Goal: Feedback & Contribution: Contribute content

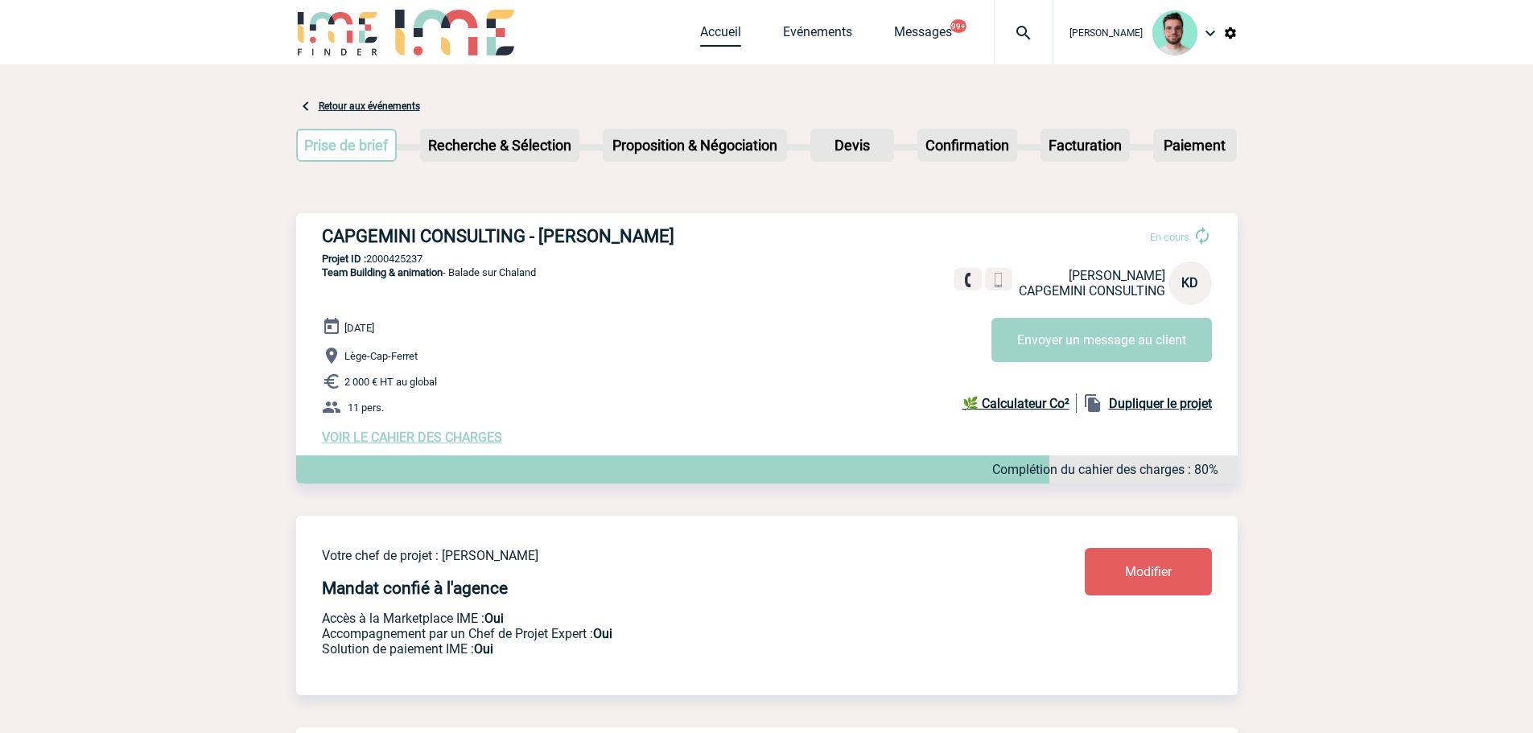
click at [717, 46] on link "Accueil" at bounding box center [720, 35] width 41 height 23
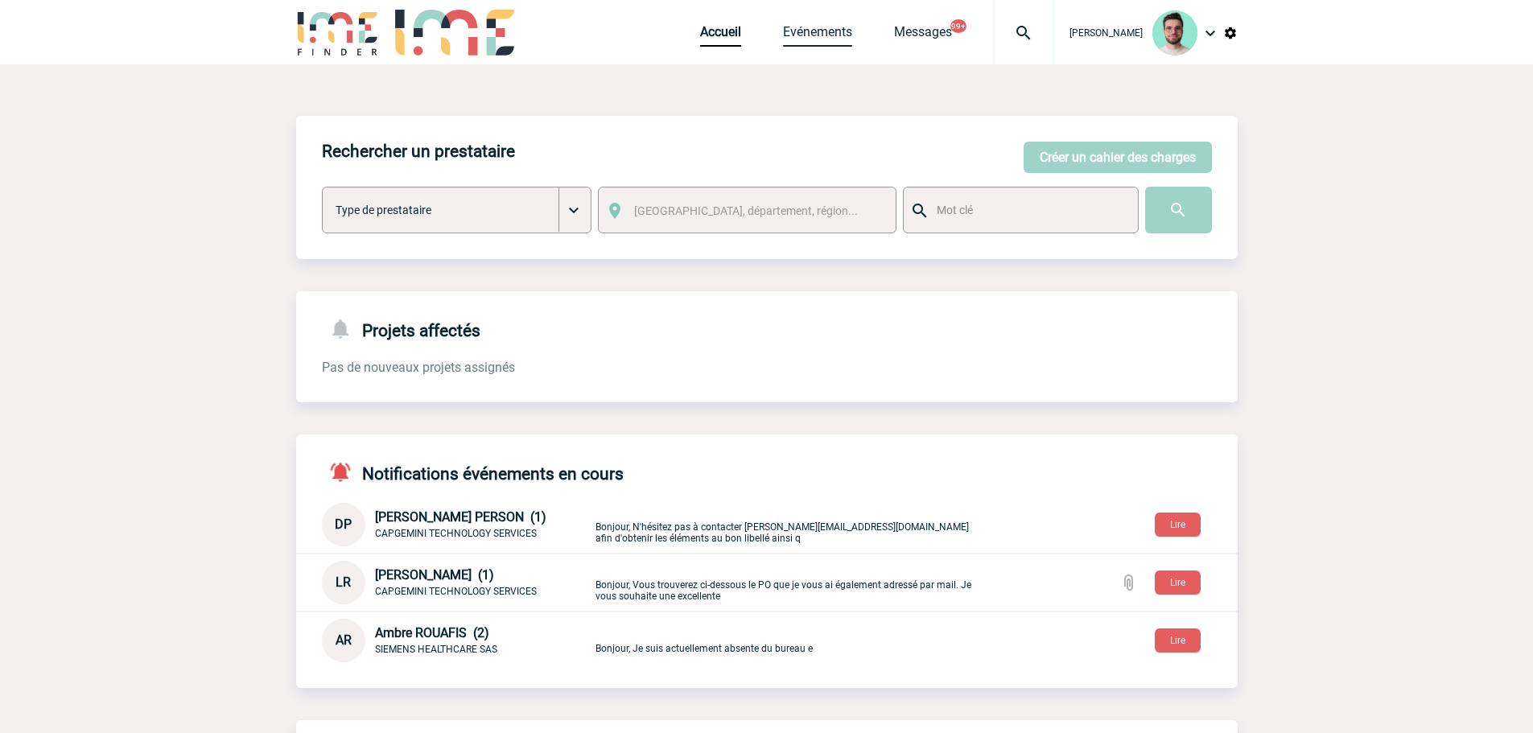
click at [815, 35] on link "Evénements" at bounding box center [817, 35] width 69 height 23
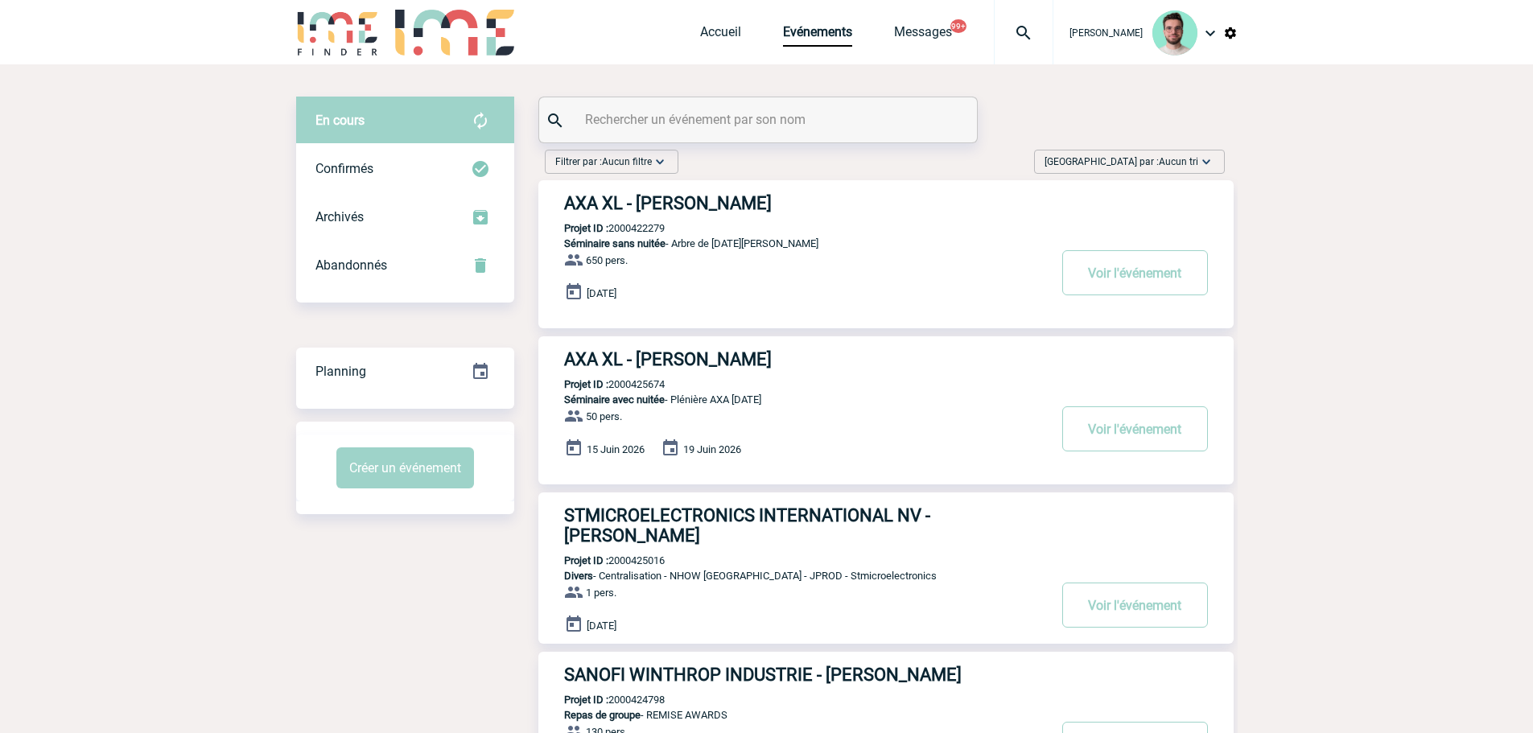
click at [745, 129] on input "text" at bounding box center [760, 119] width 358 height 23
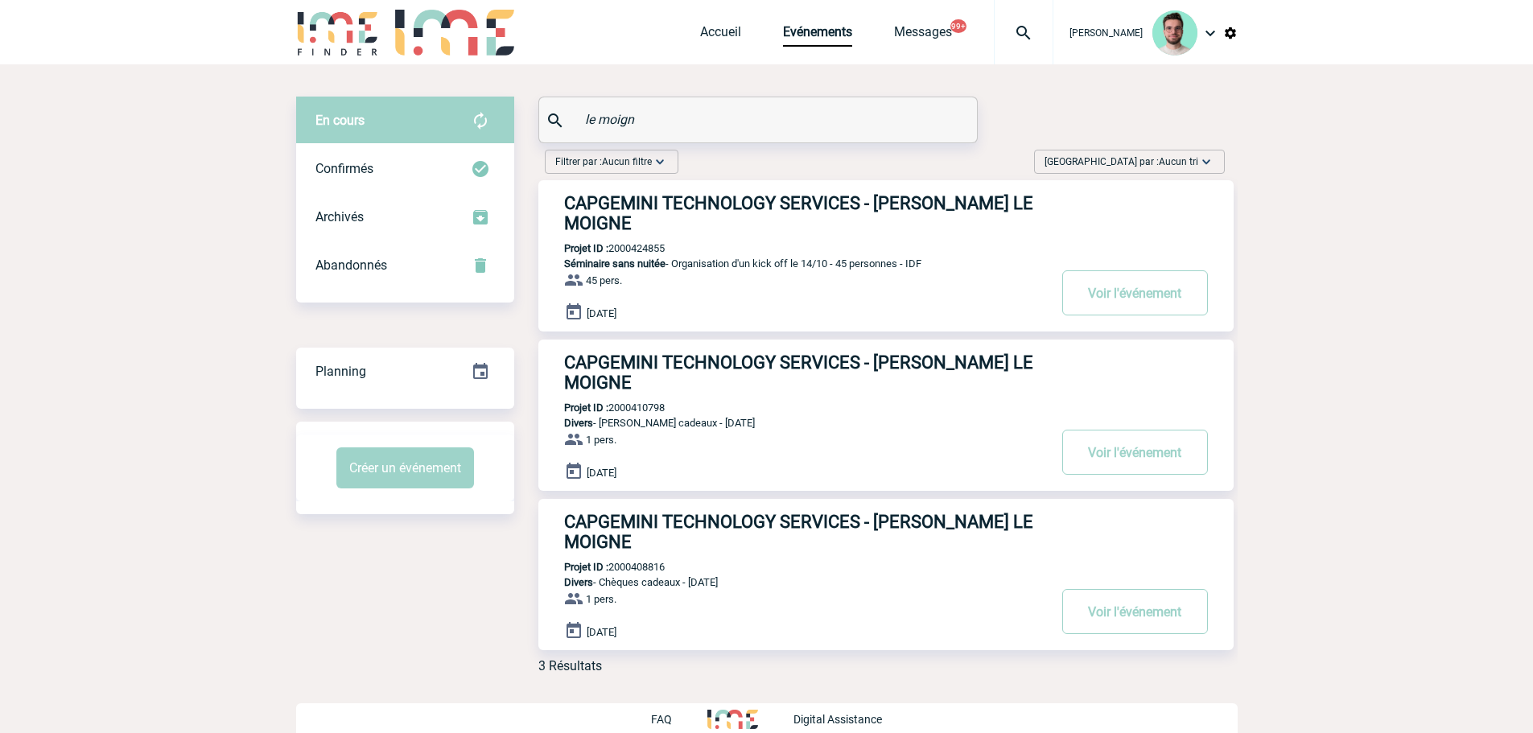
click at [657, 242] on p "Projet ID : 2000424855" at bounding box center [602, 248] width 126 height 12
click at [652, 242] on p "Projet ID : 2000424855" at bounding box center [602, 248] width 126 height 12
copy p "2000424855"
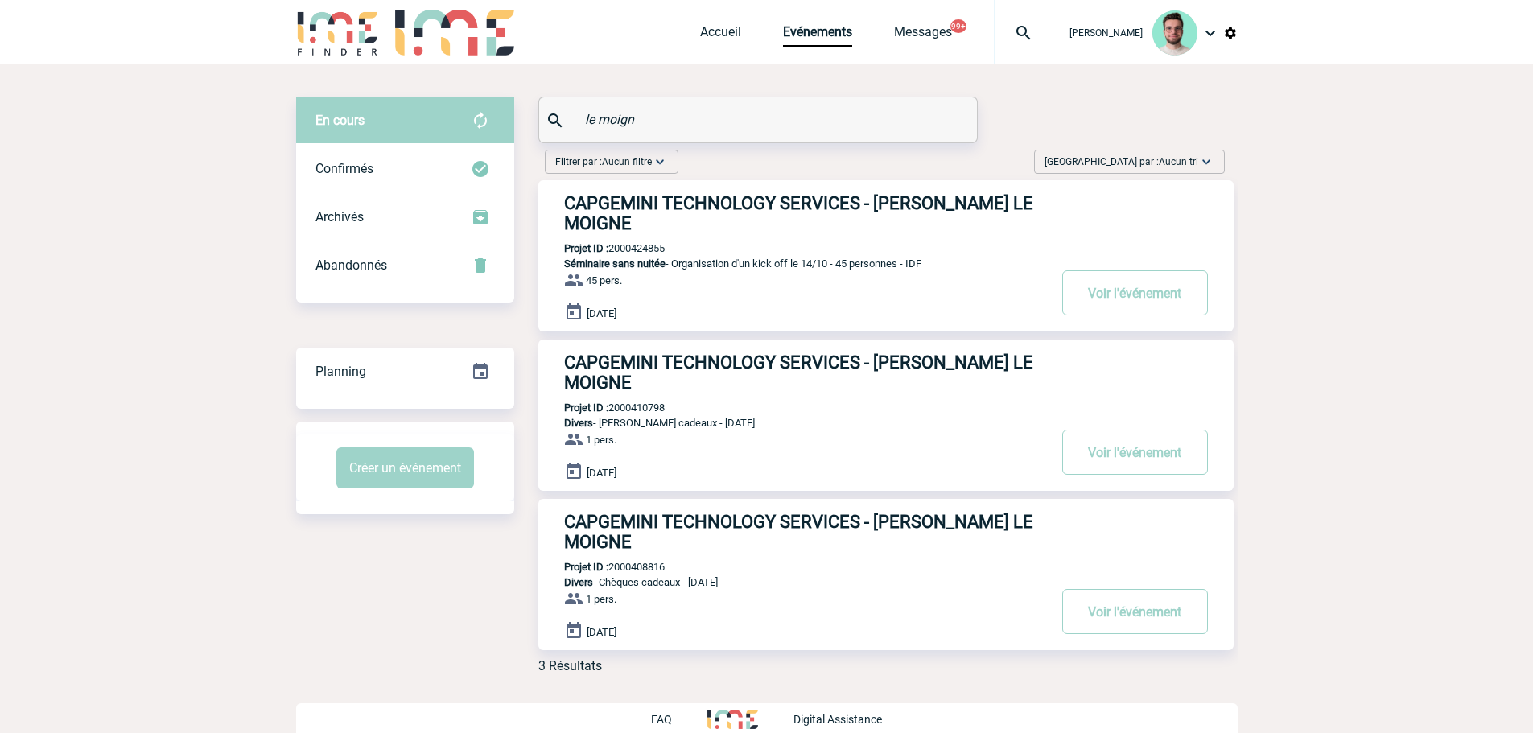
click at [629, 122] on input "le moign" at bounding box center [760, 119] width 358 height 23
paste input "2000425503"
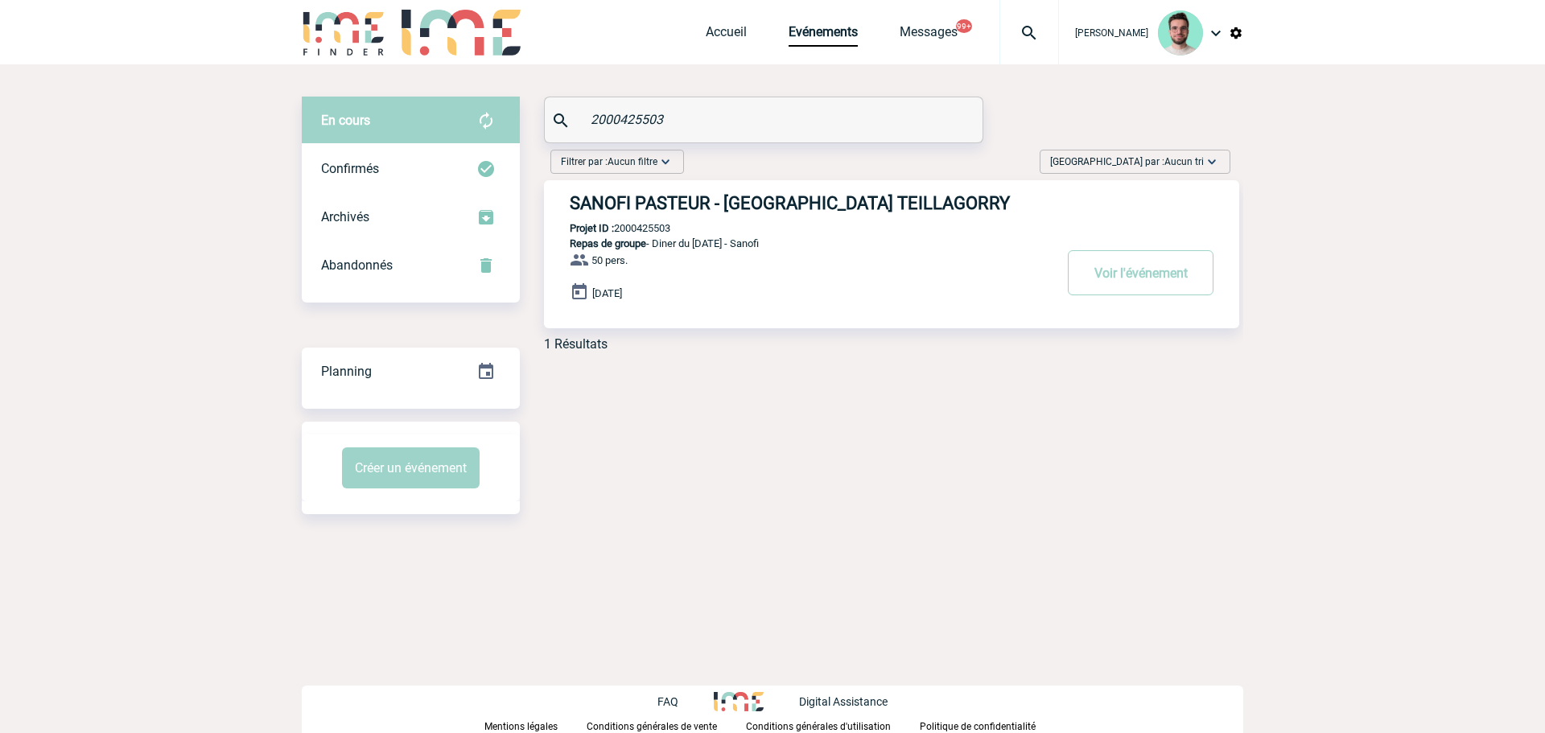
type input "2000425503"
click at [654, 204] on h3 "SANOFI PASTEUR - Patxi TEILLAGORRY" at bounding box center [811, 203] width 483 height 20
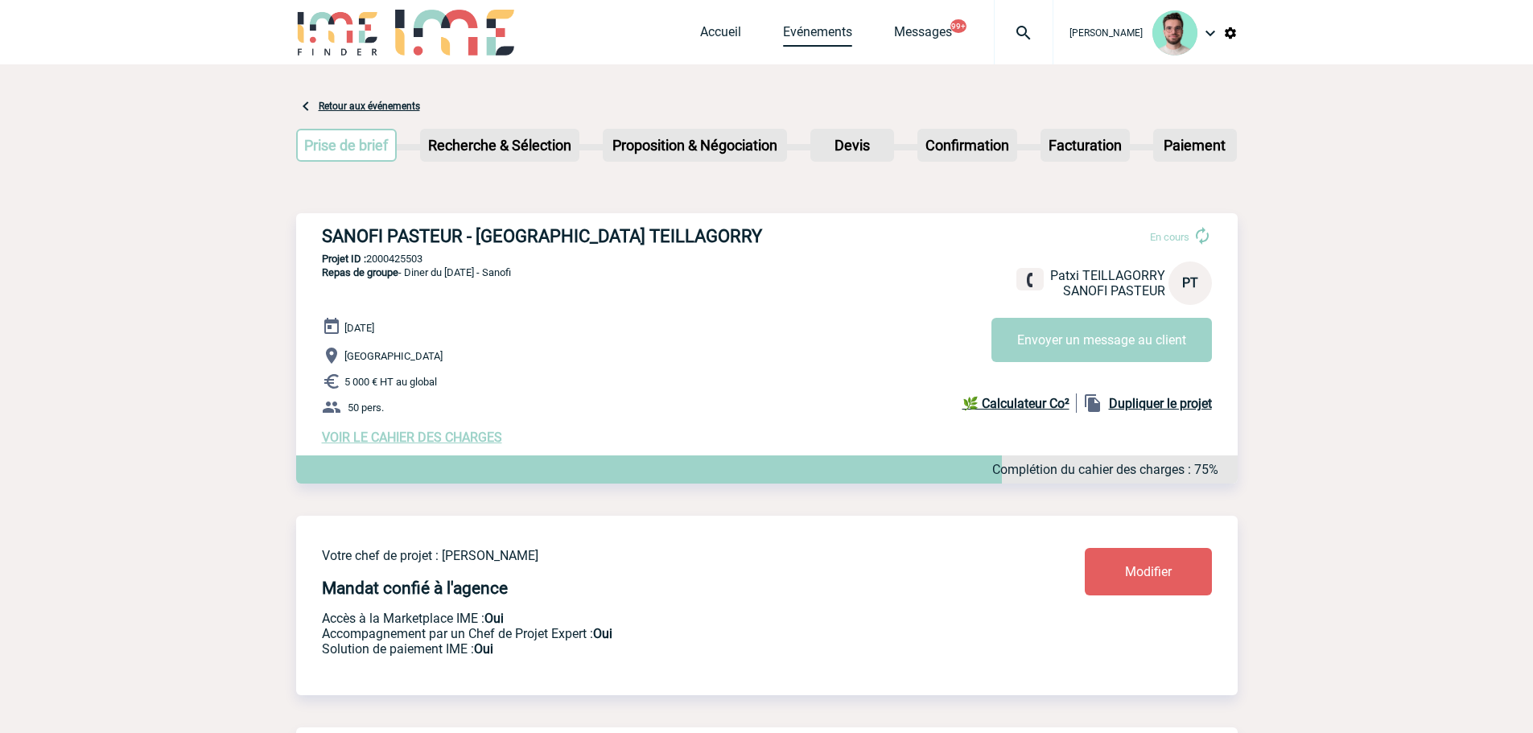
click at [811, 40] on link "Evénements" at bounding box center [817, 35] width 69 height 23
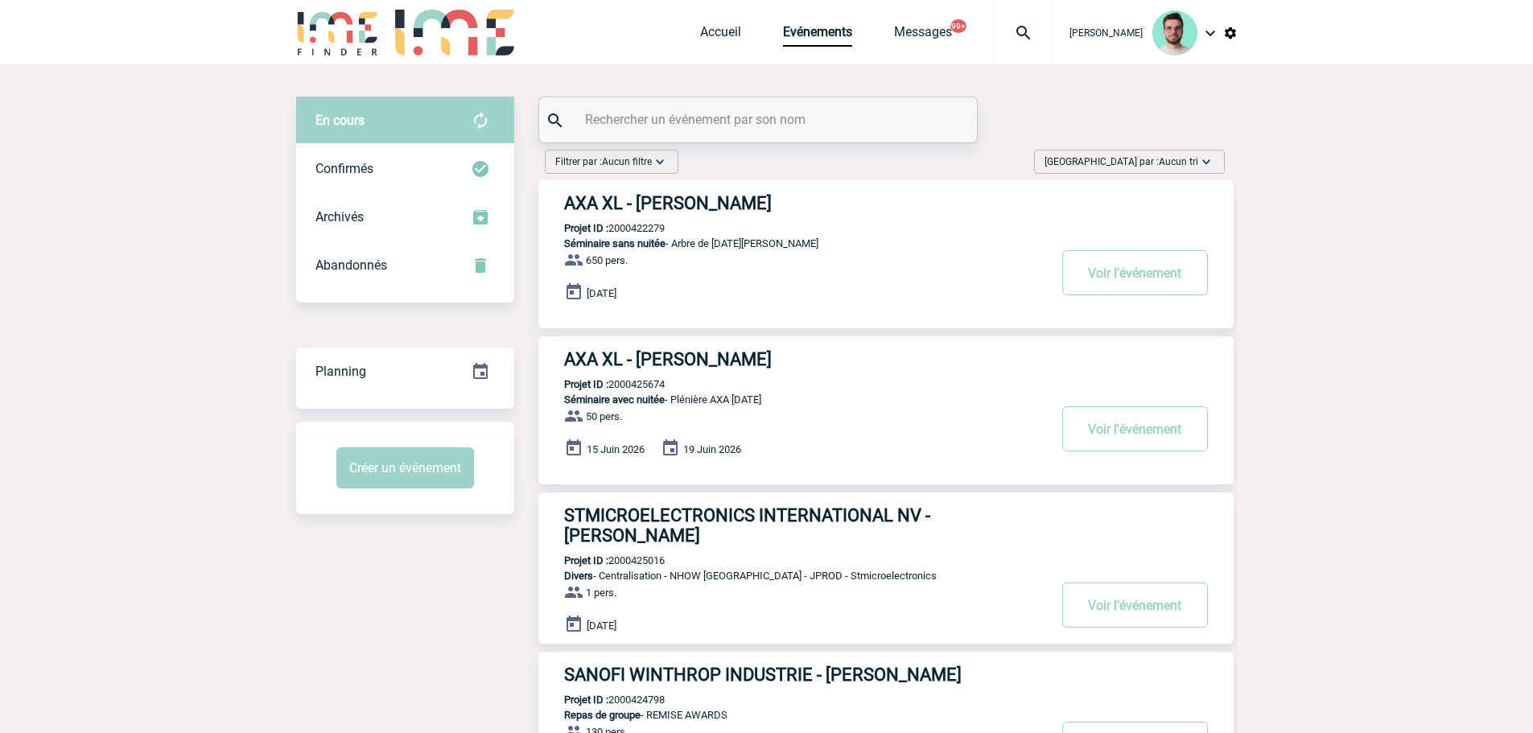
click at [690, 117] on input "text" at bounding box center [760, 119] width 358 height 23
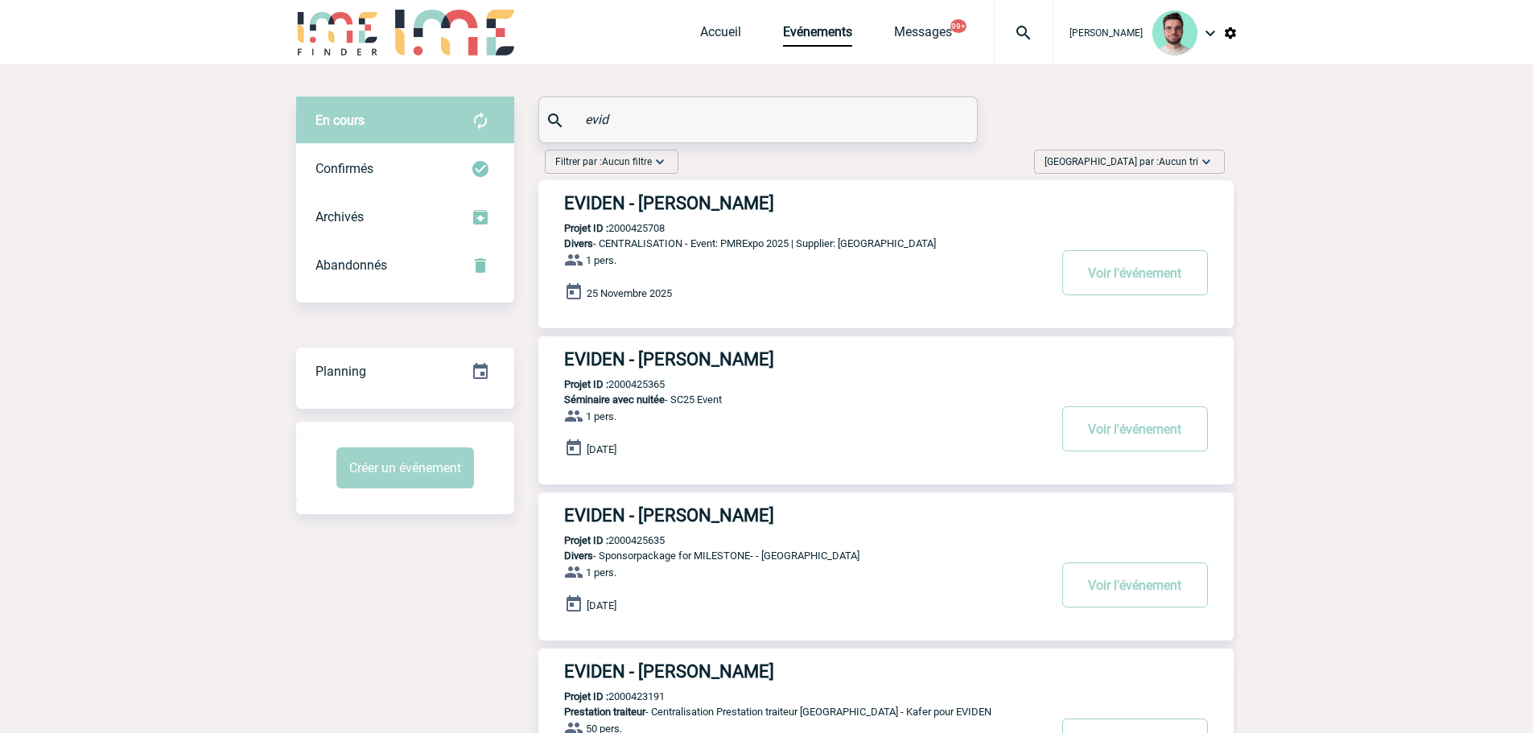
type input "evid"
click at [656, 225] on p "Projet ID : 2000425708" at bounding box center [602, 228] width 126 height 12
click at [655, 228] on p "Projet ID : 2000425708" at bounding box center [602, 228] width 126 height 12
click at [668, 212] on h3 "EVIDEN - Arne BELTER" at bounding box center [805, 203] width 483 height 20
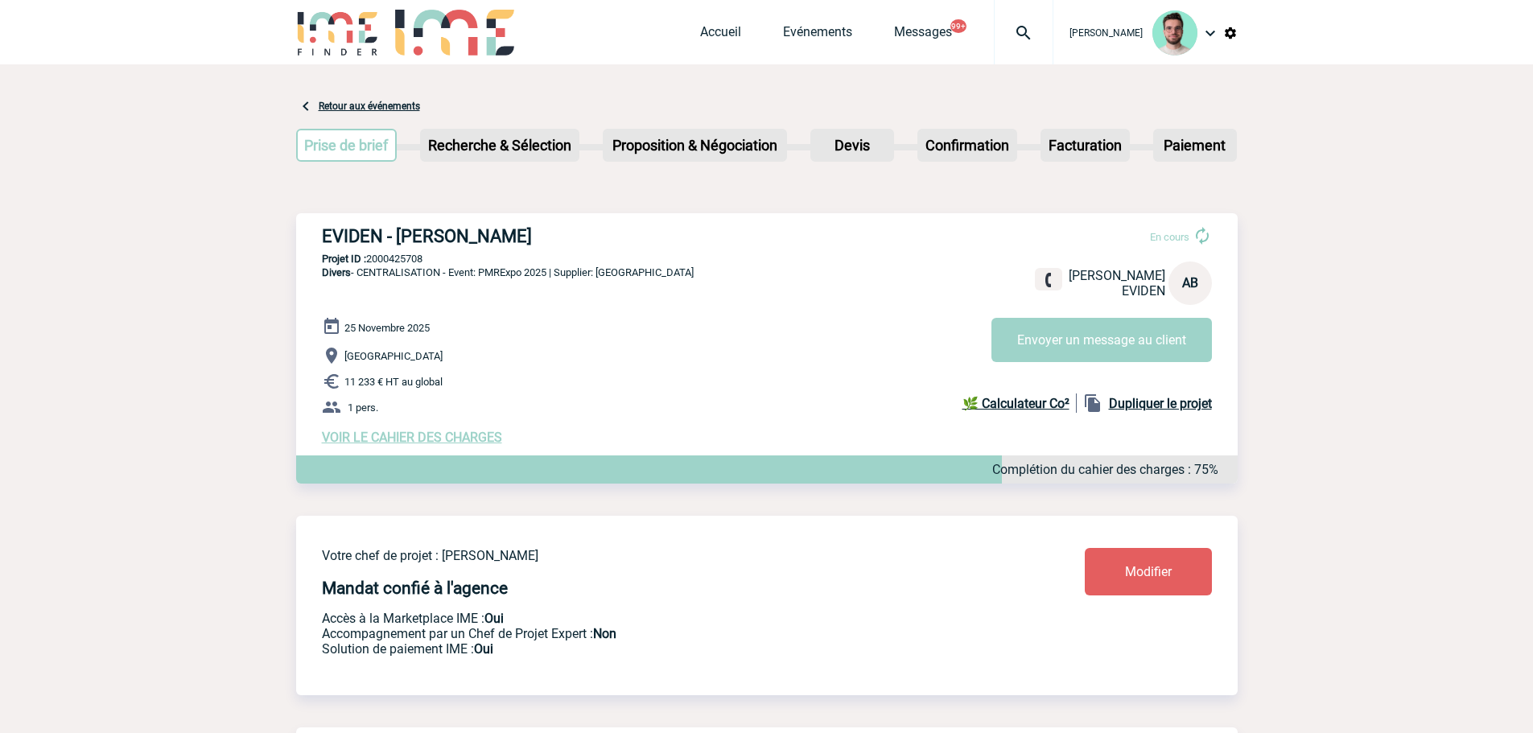
click at [780, 22] on div "Accueil Evénements Messages 99+ Projet, client Projet, client" at bounding box center [876, 32] width 353 height 64
click at [785, 31] on link "Evénements" at bounding box center [817, 35] width 69 height 23
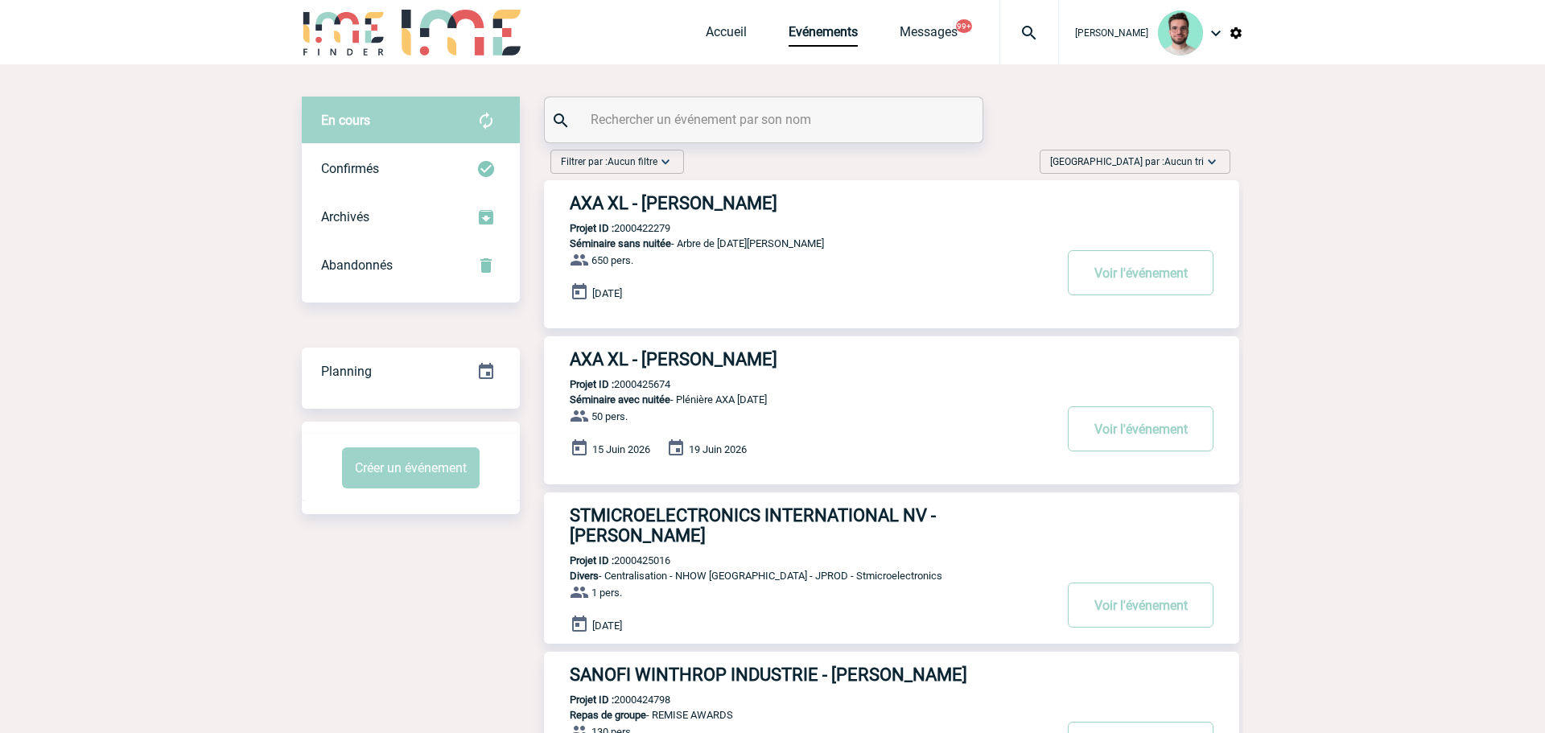
click at [666, 124] on input "text" at bounding box center [766, 119] width 358 height 23
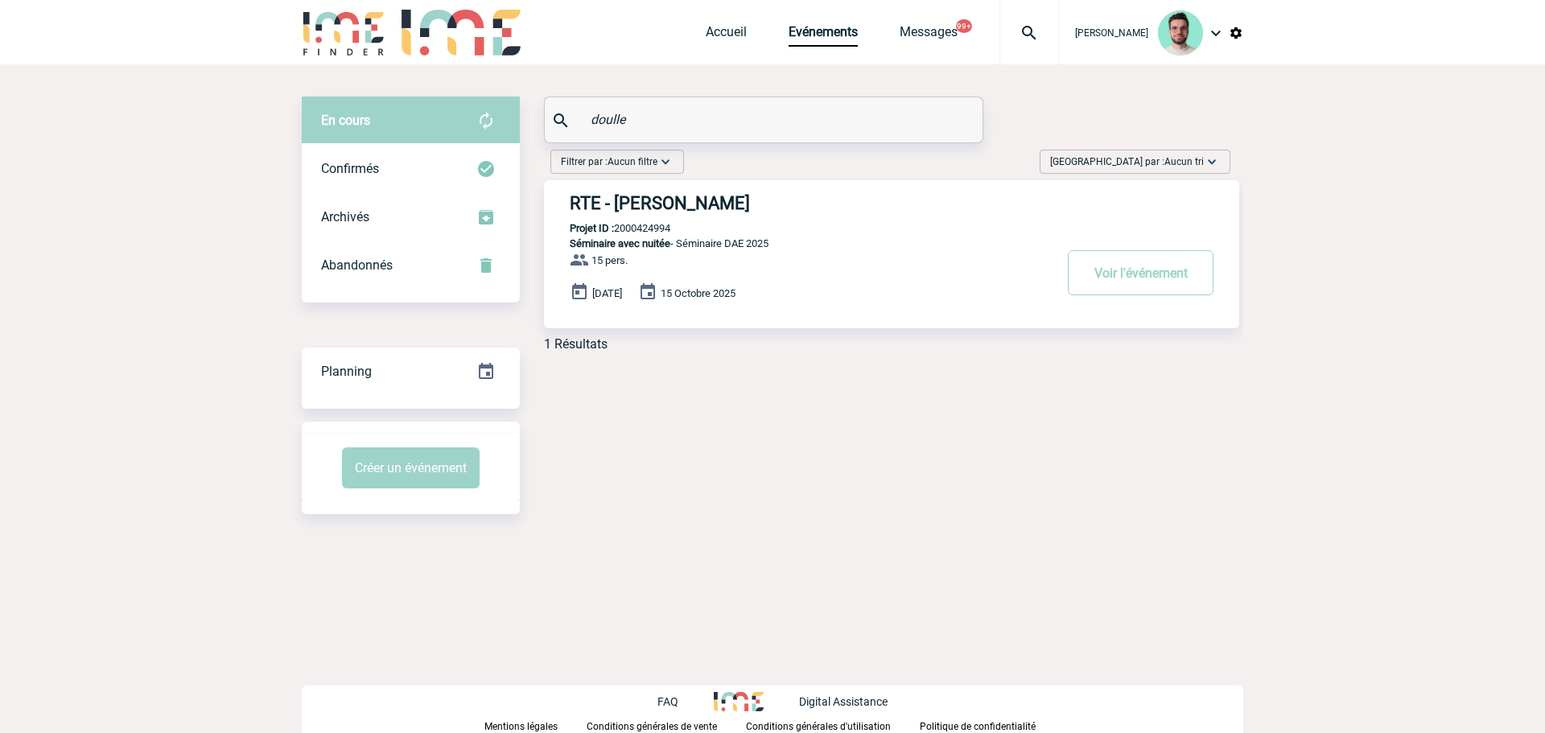
type input "doulle"
click at [681, 204] on h3 "RTE - Morgane DOULLE" at bounding box center [811, 203] width 483 height 20
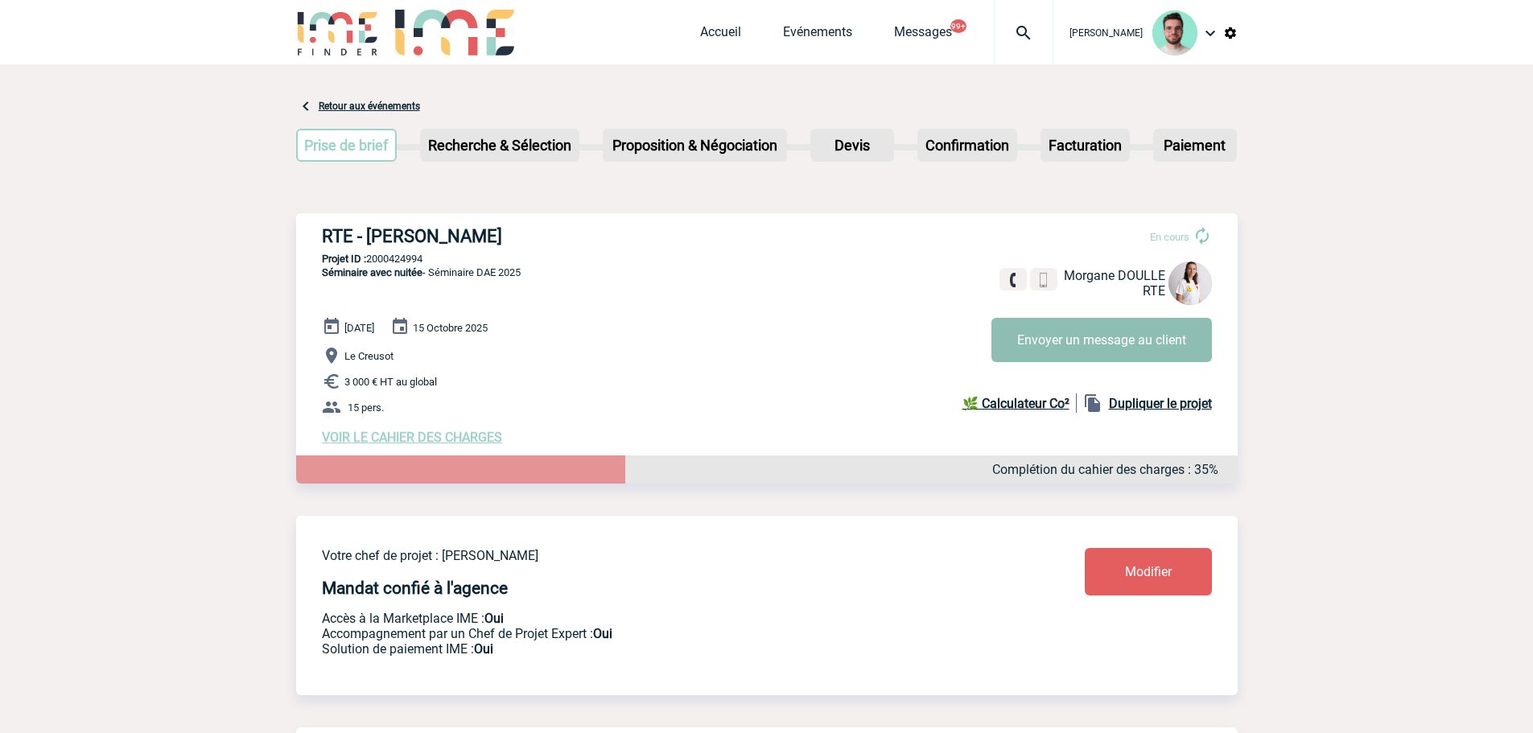
click at [1057, 340] on button "Envoyer un message au client" at bounding box center [1102, 340] width 221 height 44
click at [392, 252] on div "RTE - [PERSON_NAME] En cours Morgane DOULLE RTE Envoyer un message au client RT…" at bounding box center [767, 335] width 942 height 245
click at [392, 261] on p "Projet ID : 2000424994" at bounding box center [767, 259] width 942 height 12
copy p "2000424994"
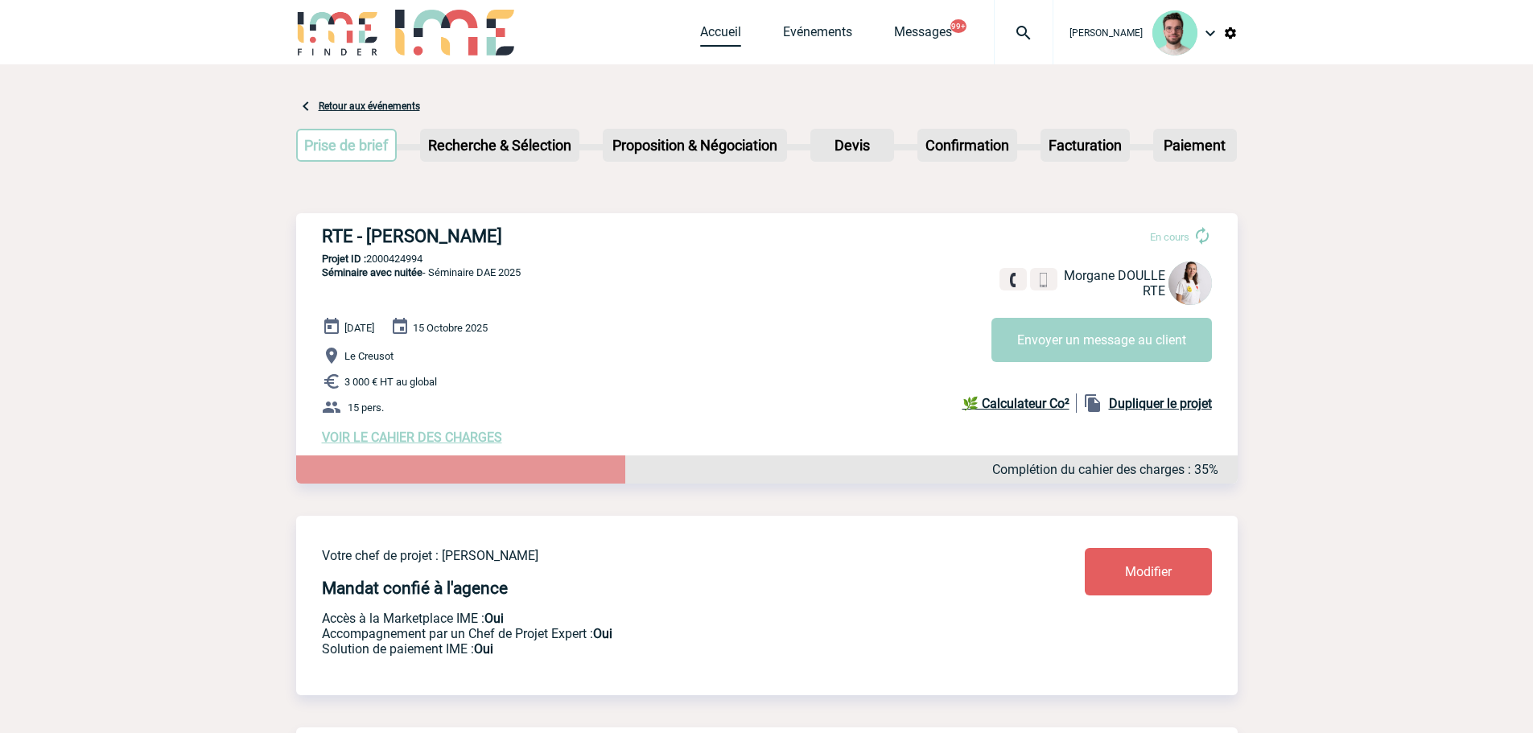
click at [726, 41] on link "Accueil" at bounding box center [720, 35] width 41 height 23
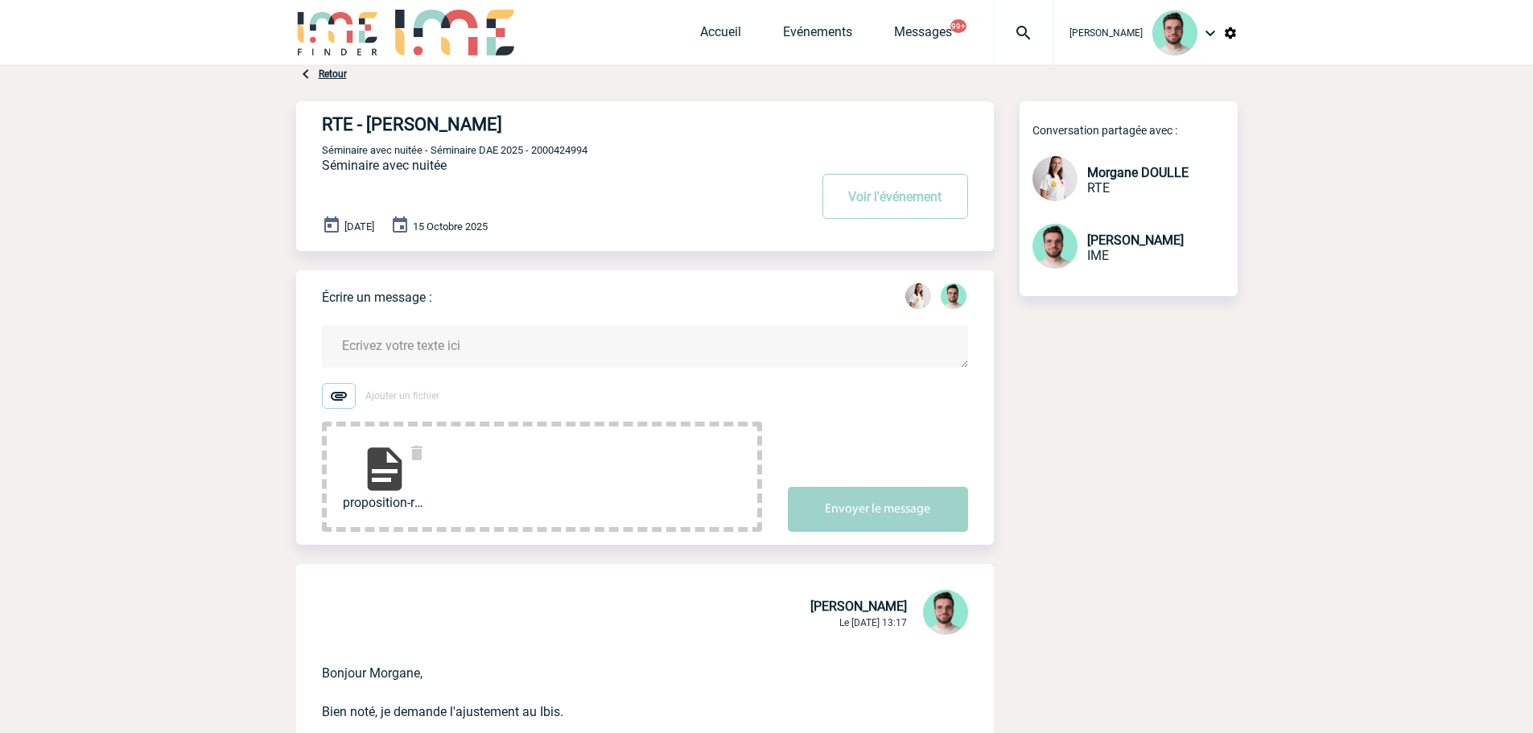
click at [456, 333] on textarea at bounding box center [645, 346] width 646 height 43
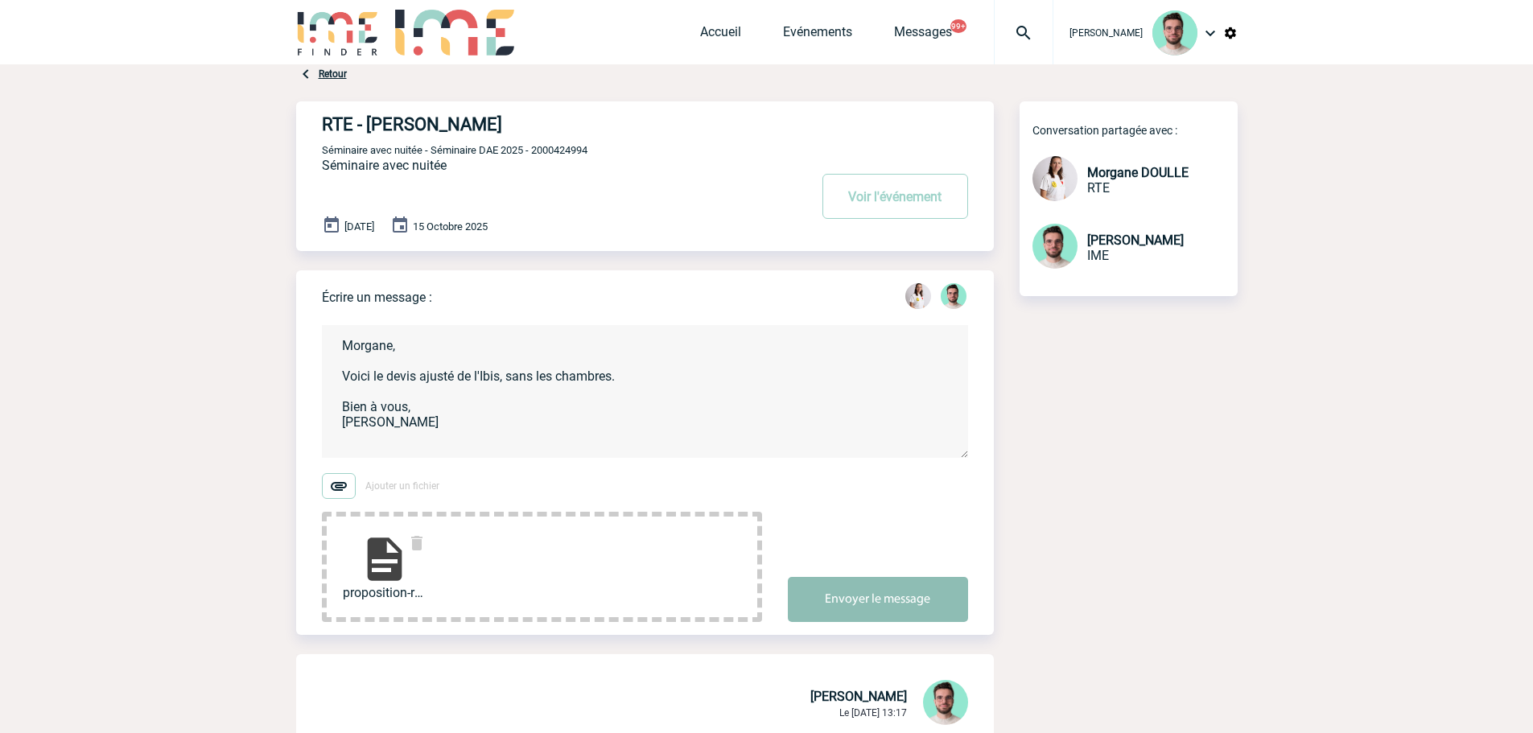
type textarea "Morgane, Voici le devis ajusté de l'Ibis, sans les chambres. Bien à vous, Benja…"
click at [849, 612] on button "Envoyer le message" at bounding box center [878, 599] width 180 height 45
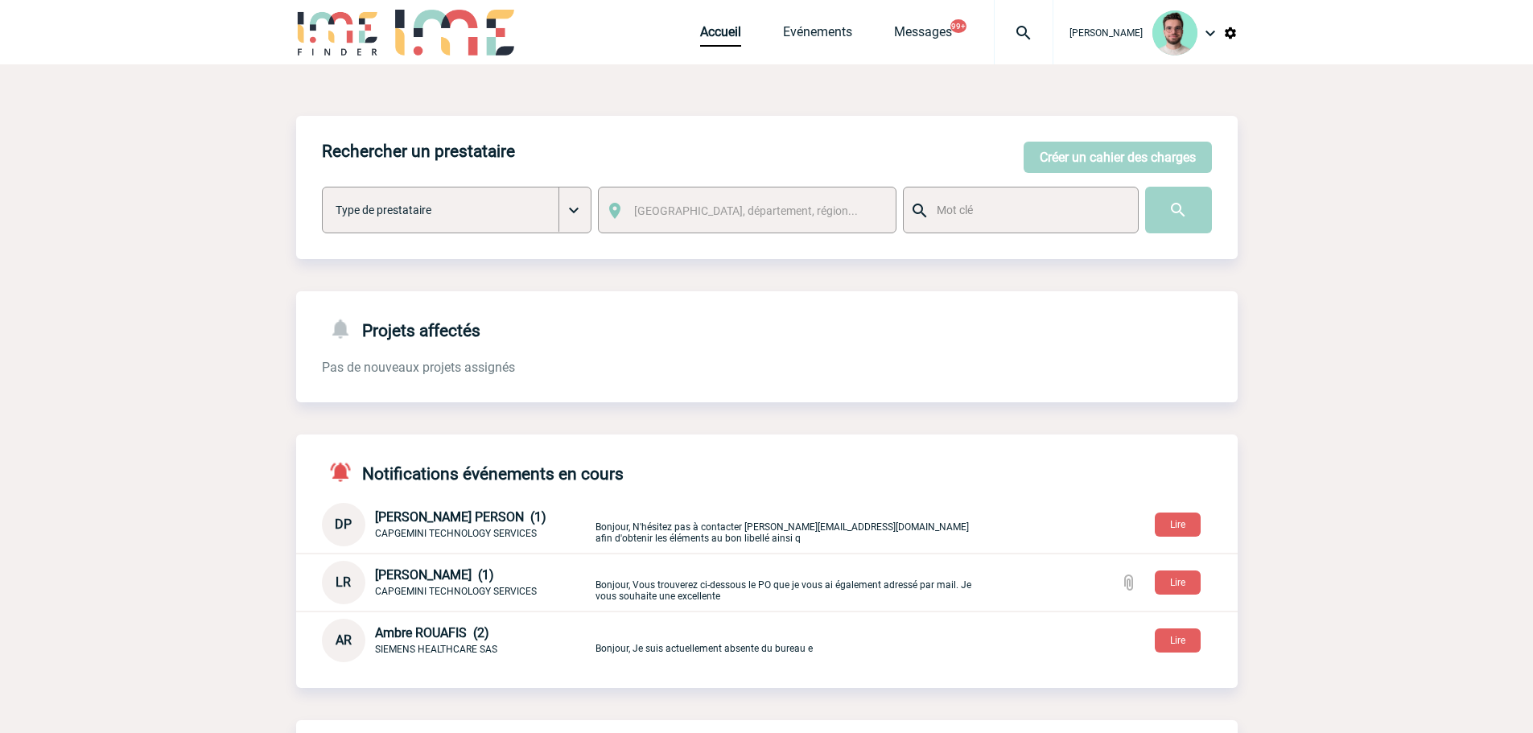
click at [1034, 28] on img at bounding box center [1024, 32] width 58 height 19
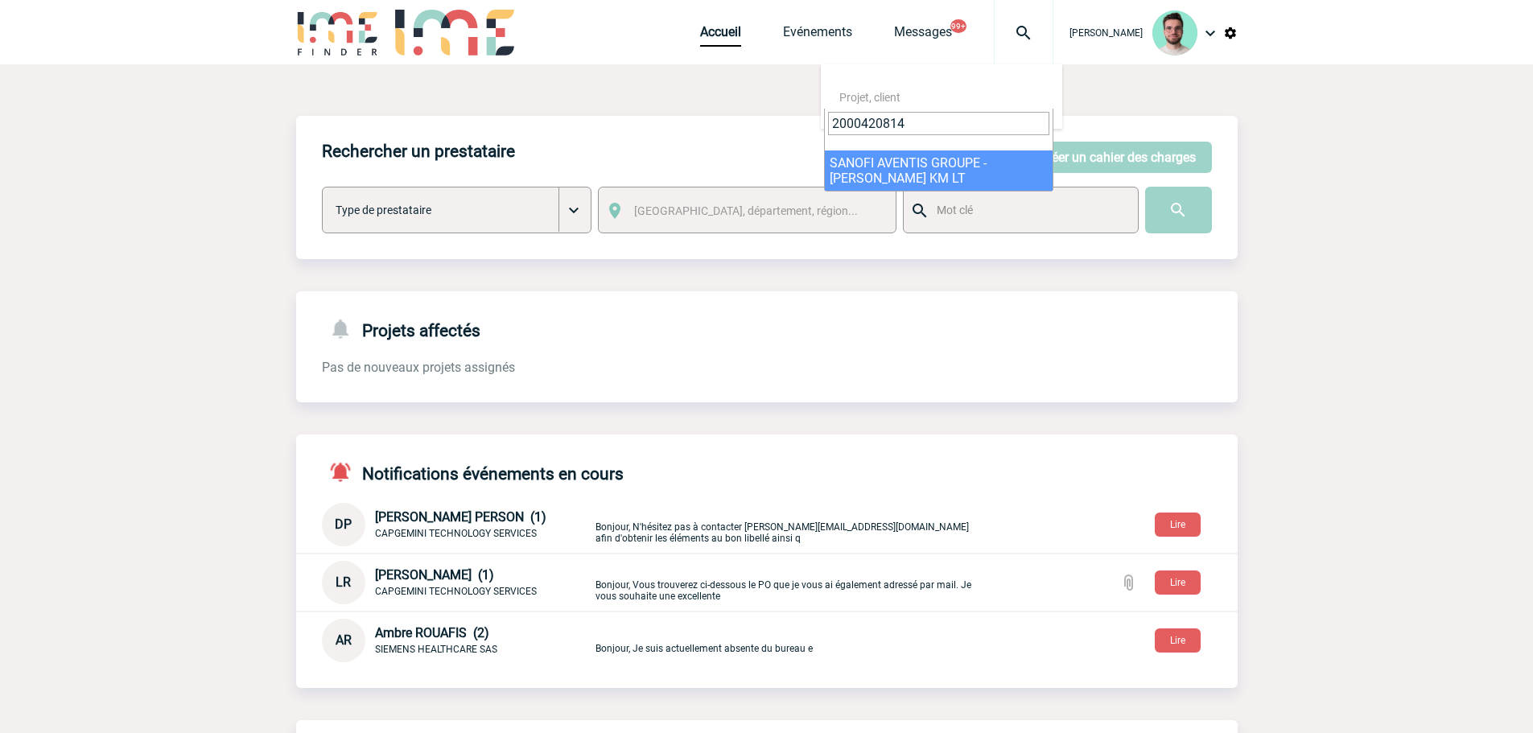
type input "2000420814"
select select "20315"
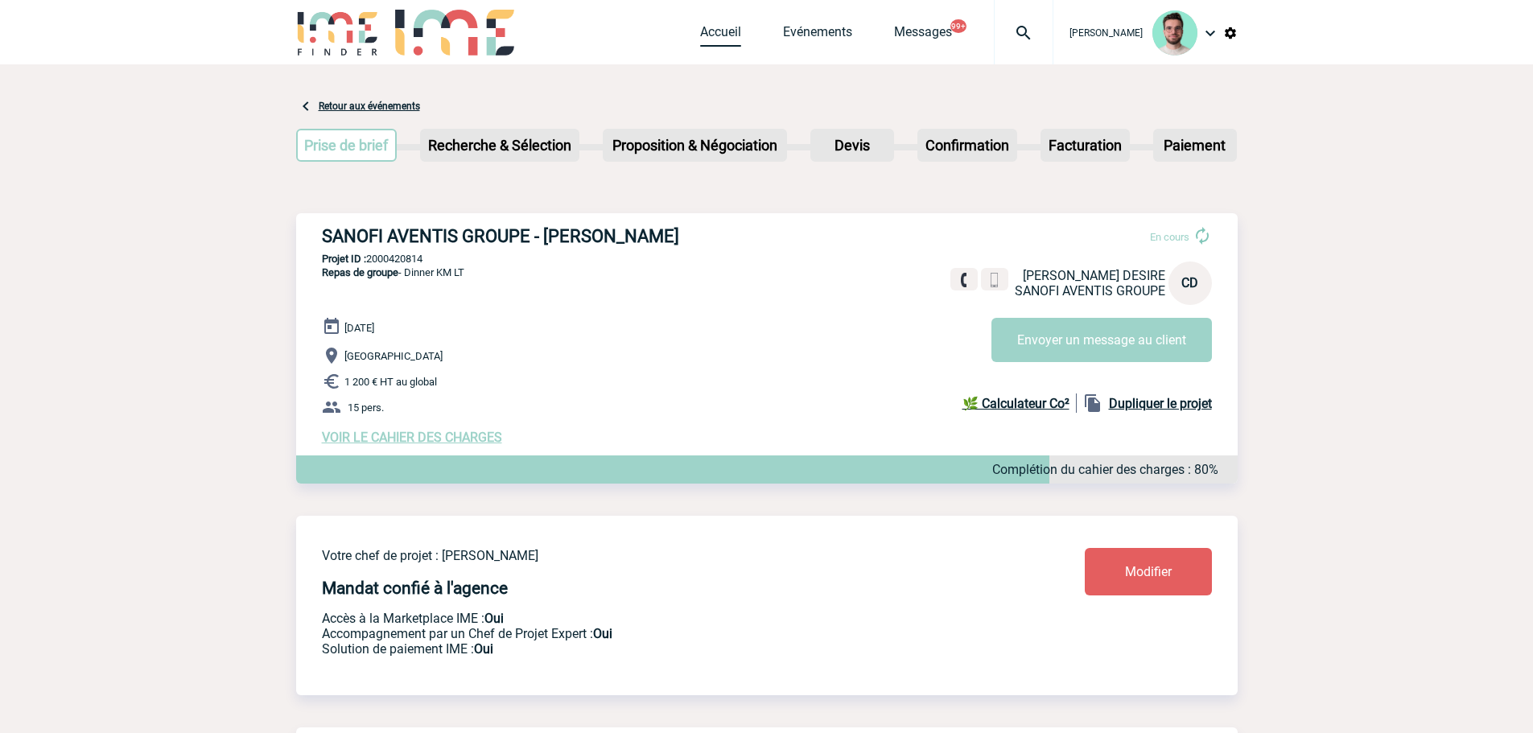
click at [728, 28] on link "Accueil" at bounding box center [720, 35] width 41 height 23
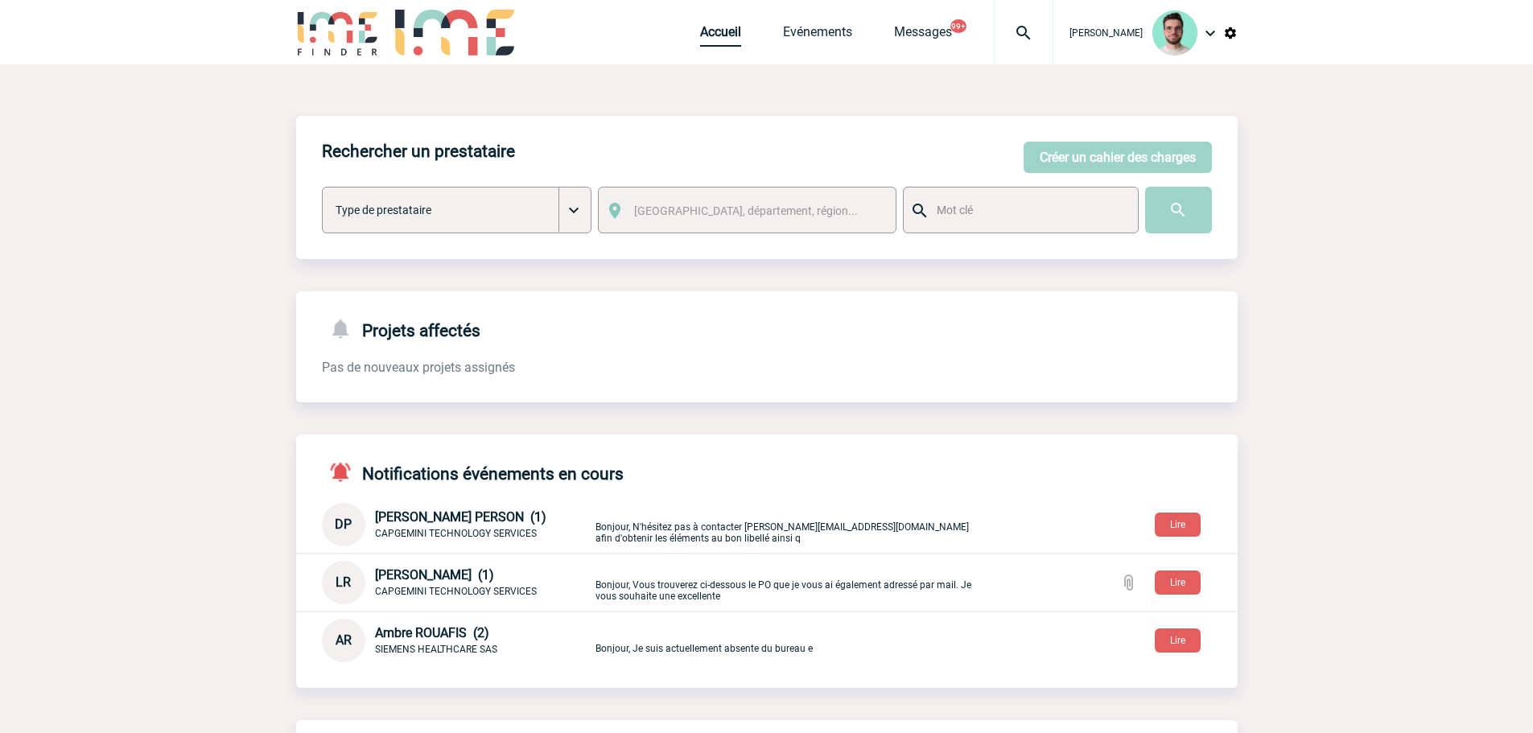
click at [700, 45] on link "Accueil" at bounding box center [720, 35] width 41 height 23
click at [1005, 40] on img at bounding box center [1024, 32] width 58 height 19
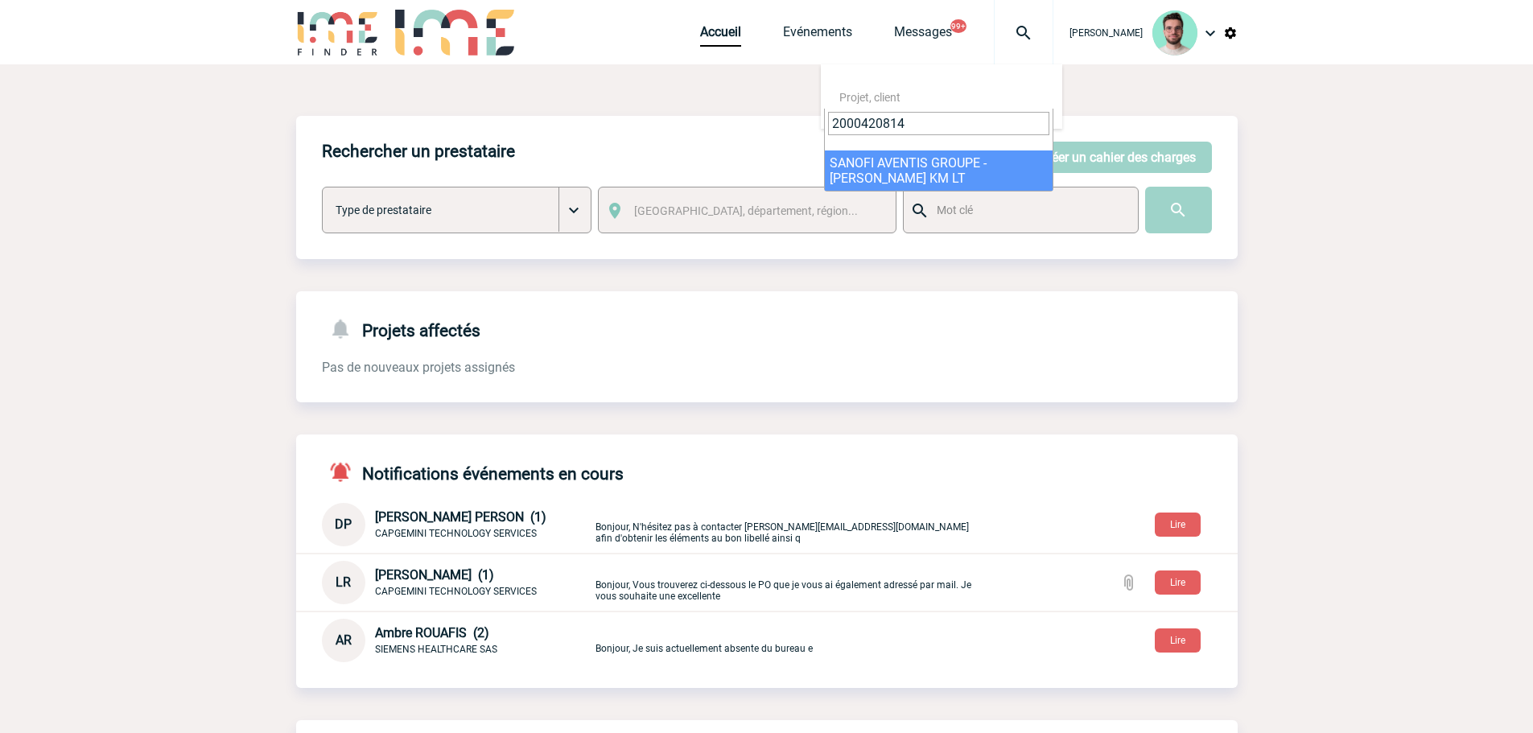
type input "2000420814"
select select "20315"
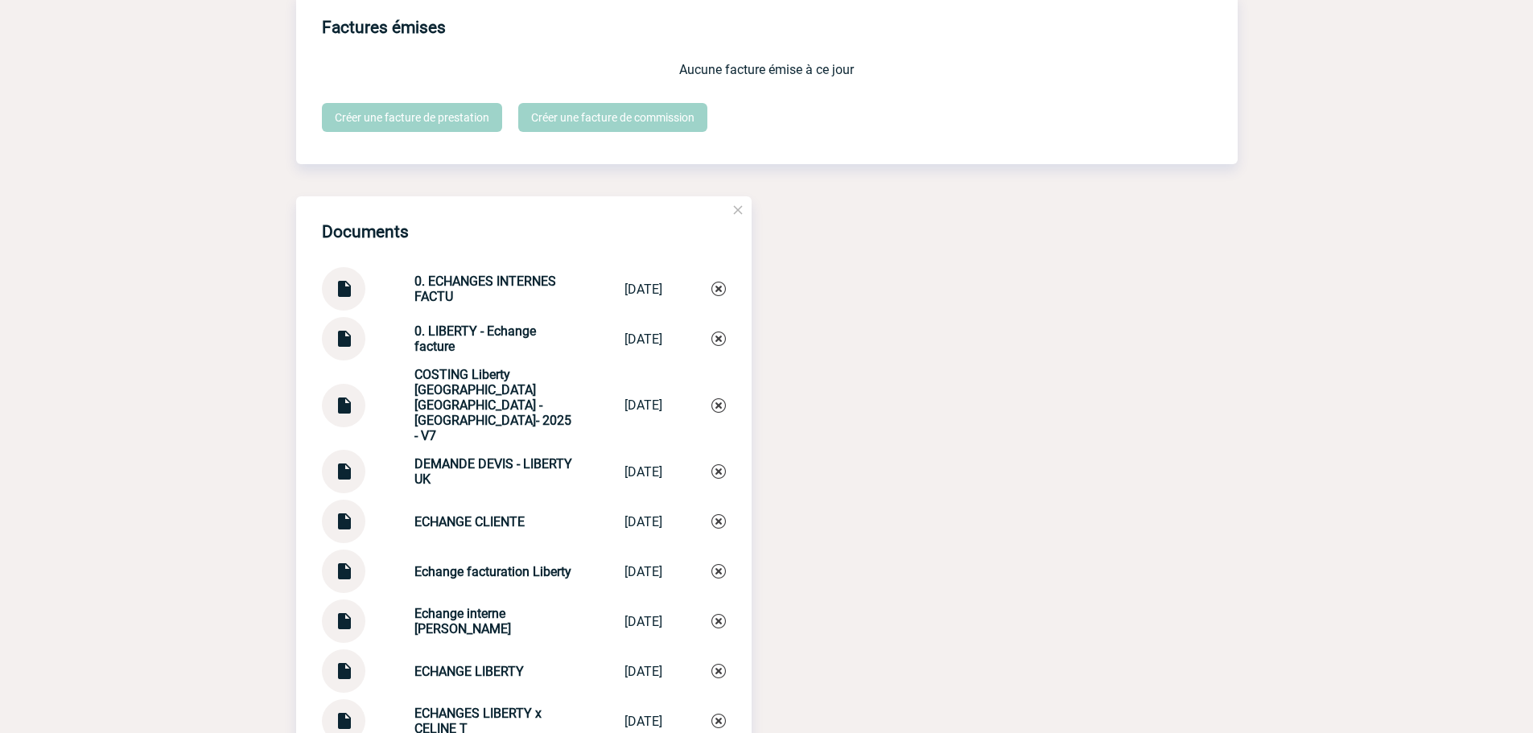
scroll to position [1529, 0]
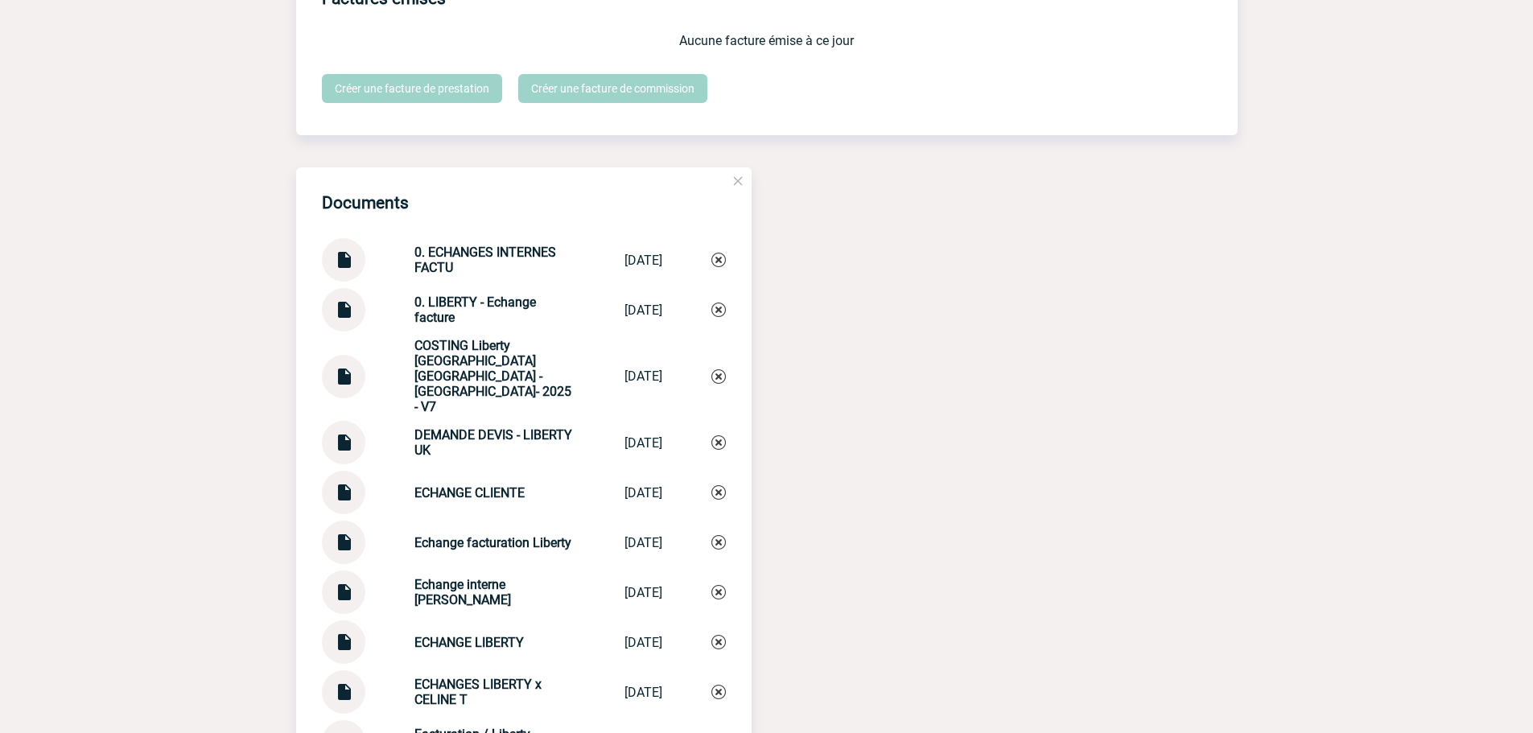
click at [341, 477] on img at bounding box center [343, 486] width 21 height 31
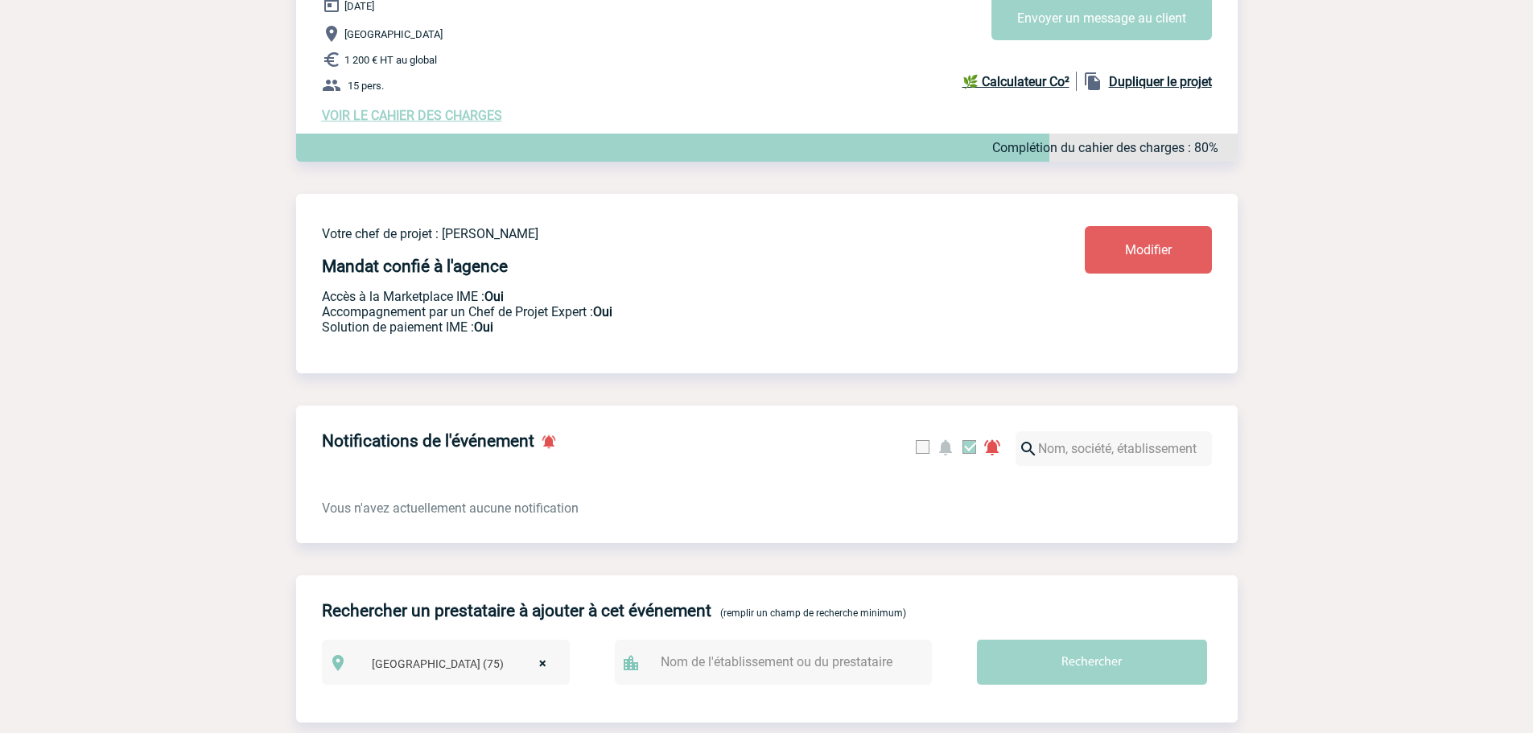
scroll to position [0, 0]
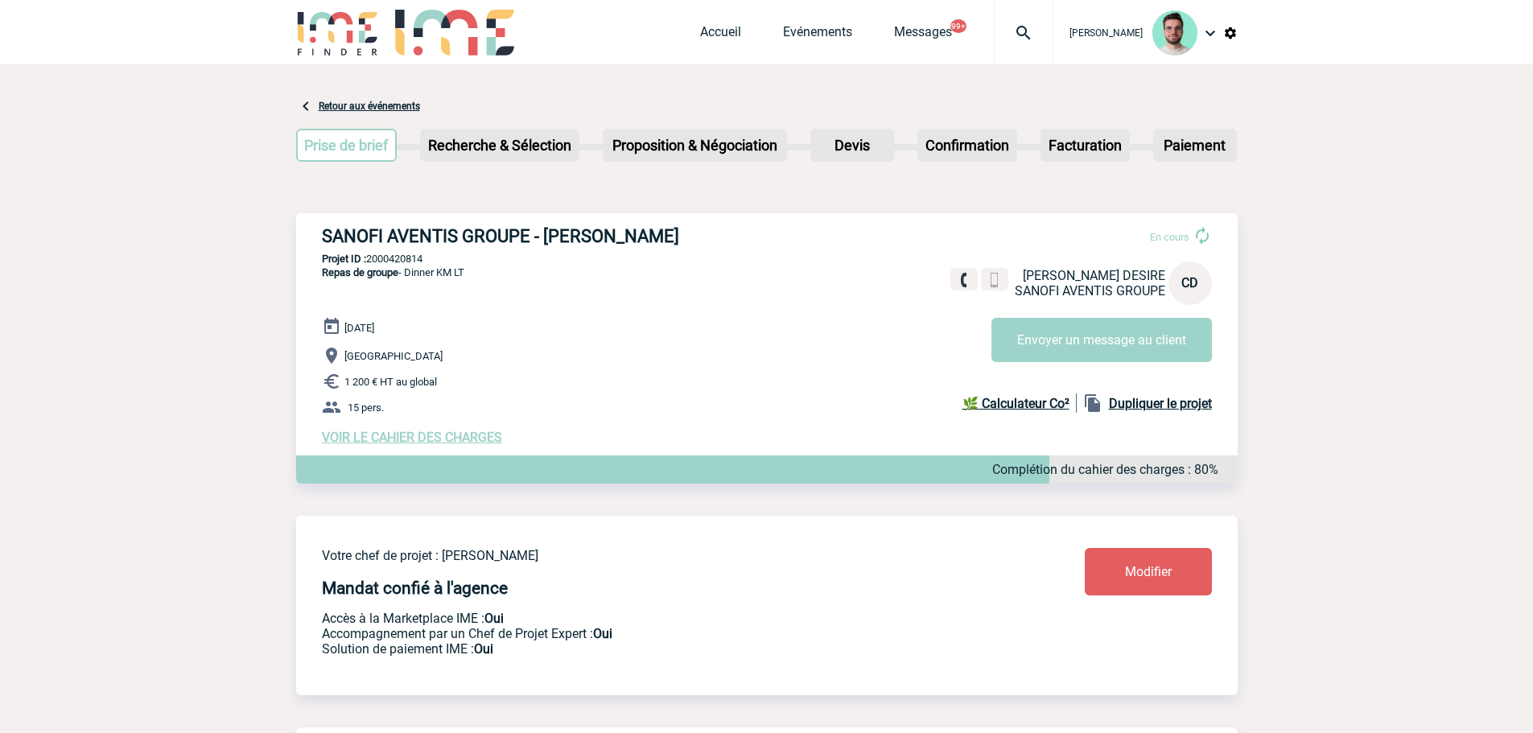
click at [408, 258] on p "Projet ID : 2000420814" at bounding box center [767, 259] width 942 height 12
copy p "2000420814"
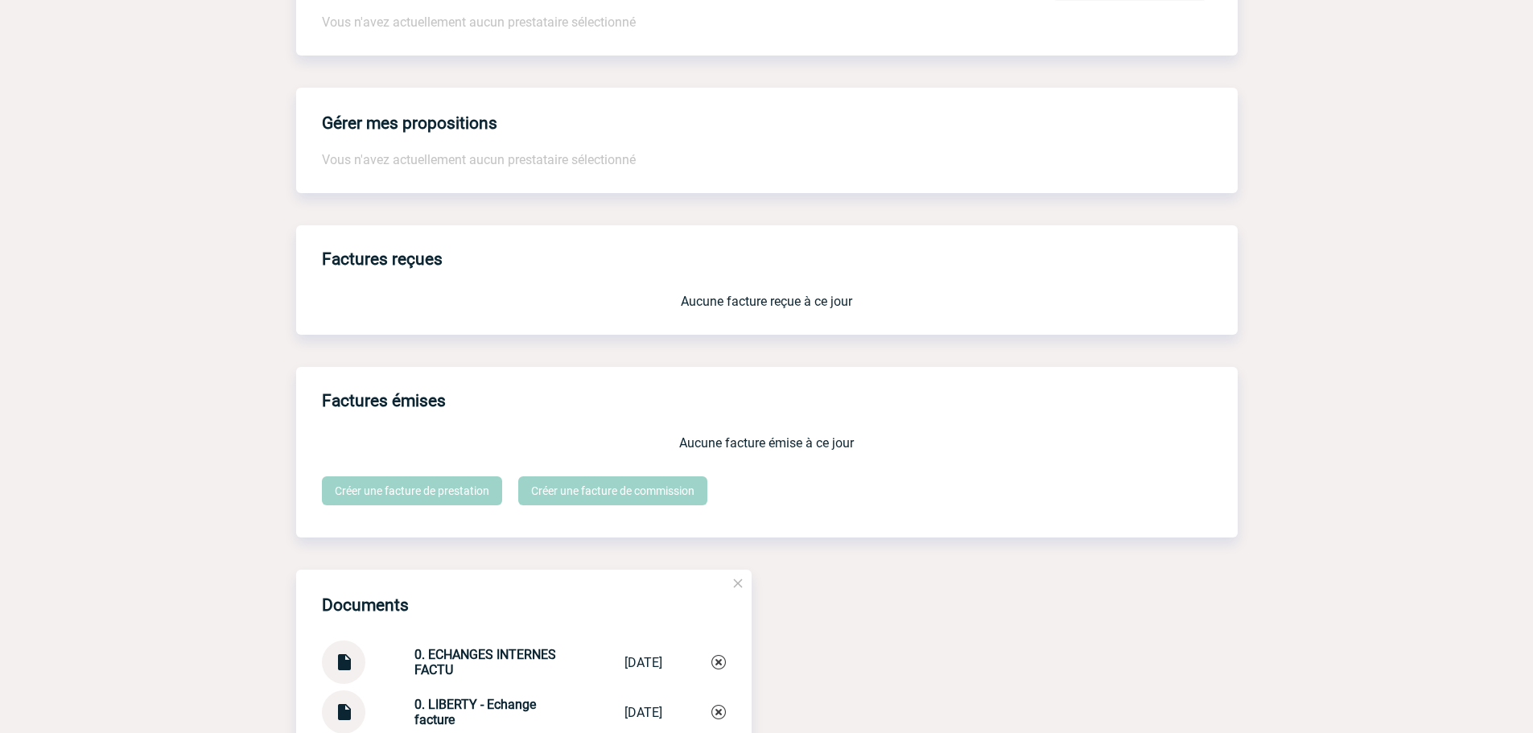
scroll to position [1690, 0]
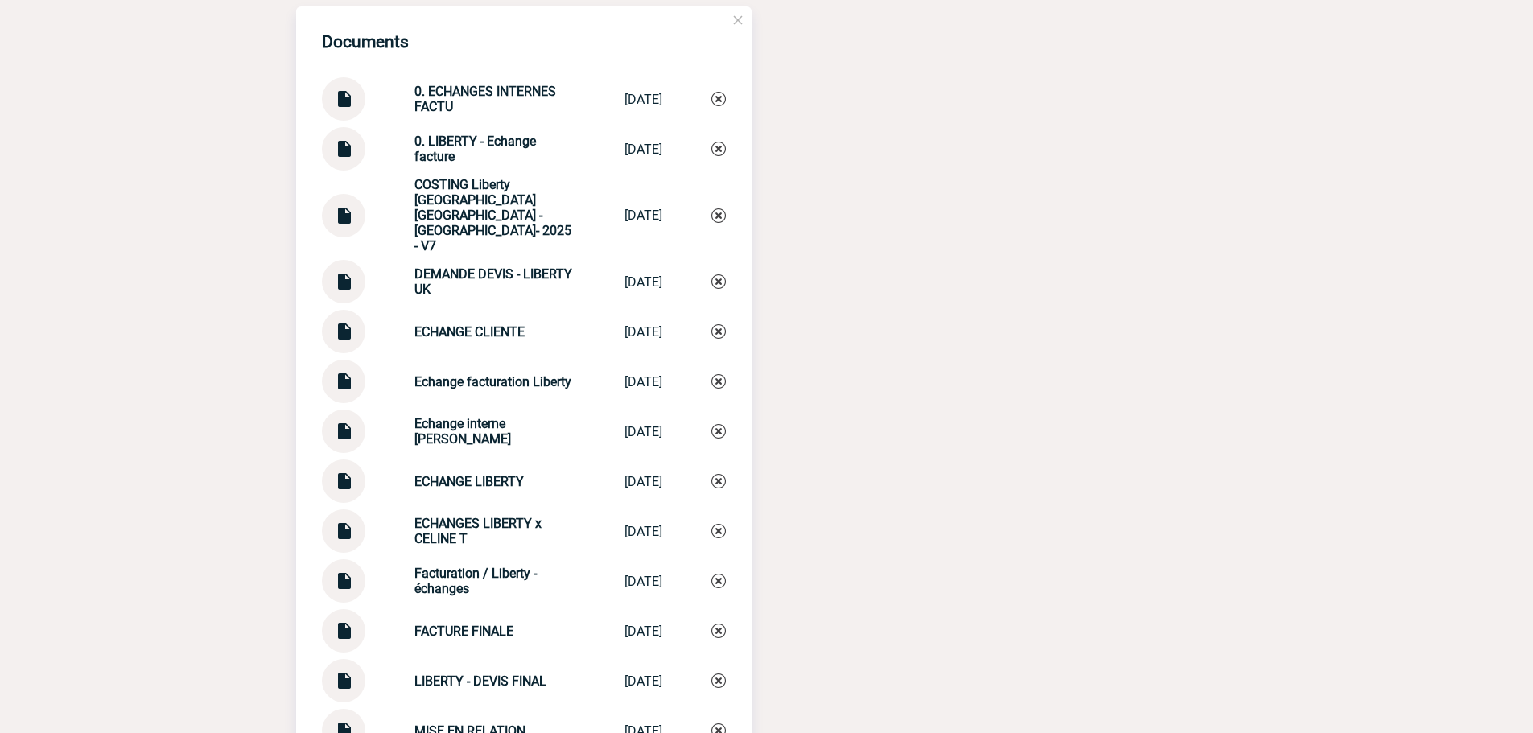
click at [357, 609] on div at bounding box center [343, 630] width 43 height 43
click at [336, 611] on img at bounding box center [343, 624] width 21 height 31
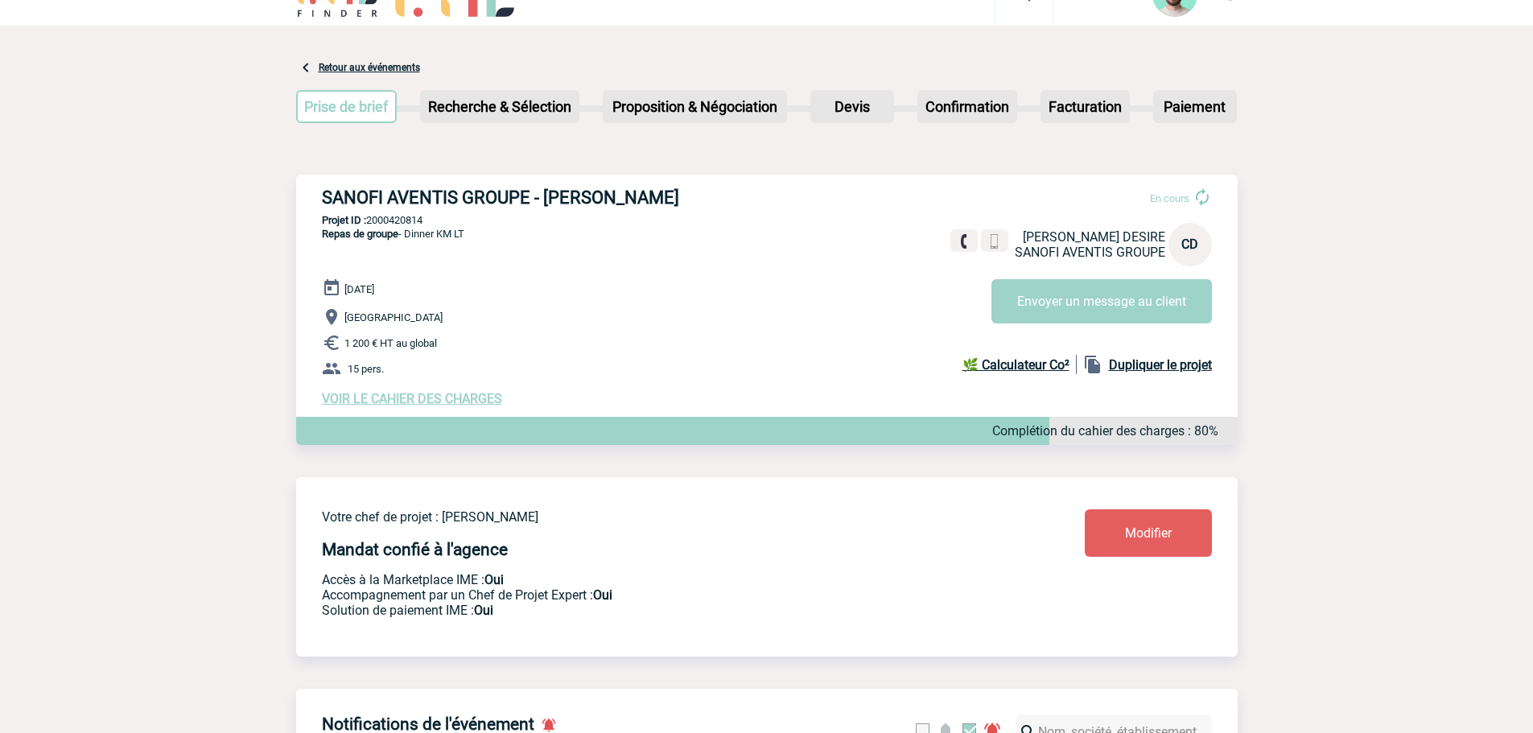
scroll to position [0, 0]
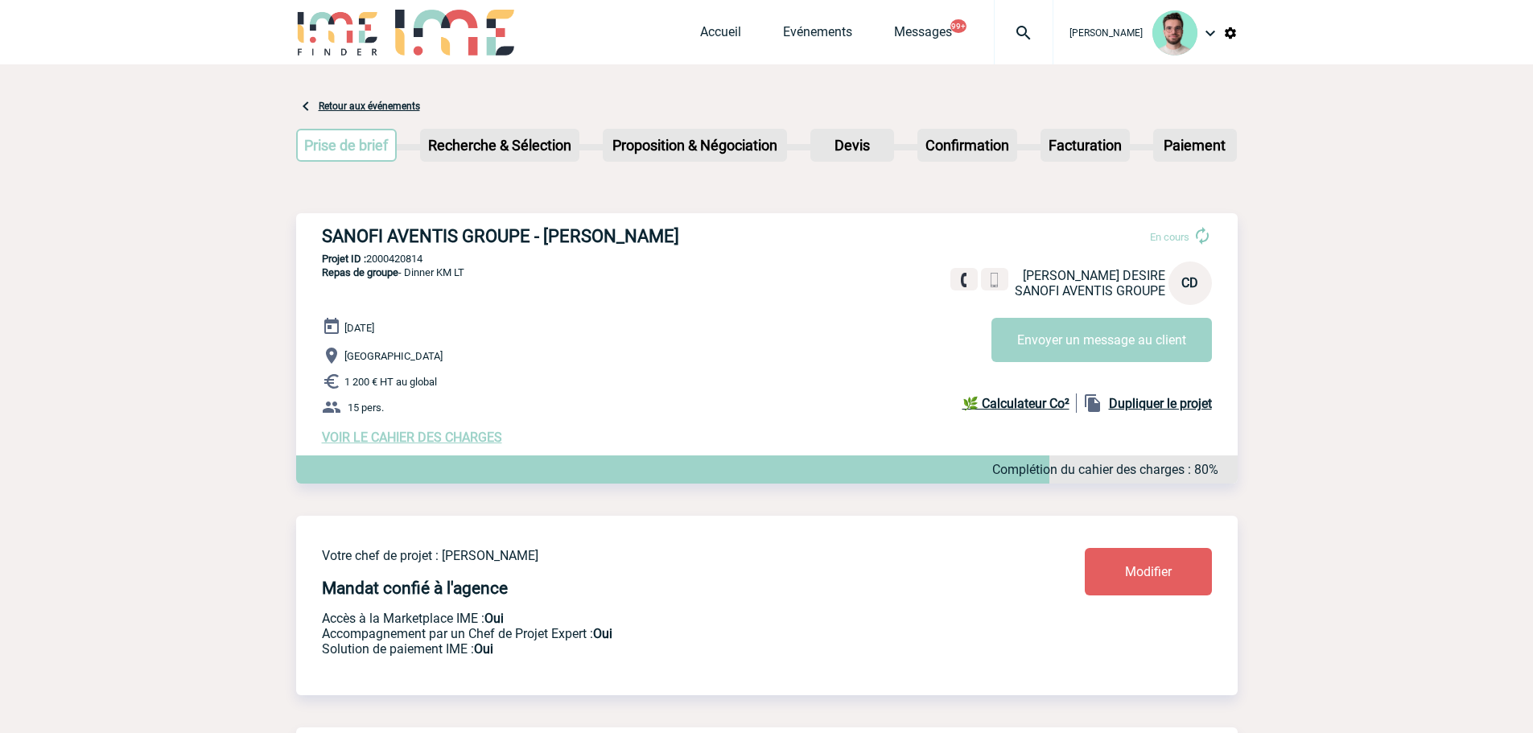
click at [405, 271] on span "Repas de groupe - Dinner KM LT" at bounding box center [393, 272] width 142 height 12
click at [405, 265] on p "Projet ID : 2000420814" at bounding box center [767, 259] width 942 height 12
copy p "2000420814"
click at [804, 35] on link "Evénements" at bounding box center [817, 35] width 69 height 23
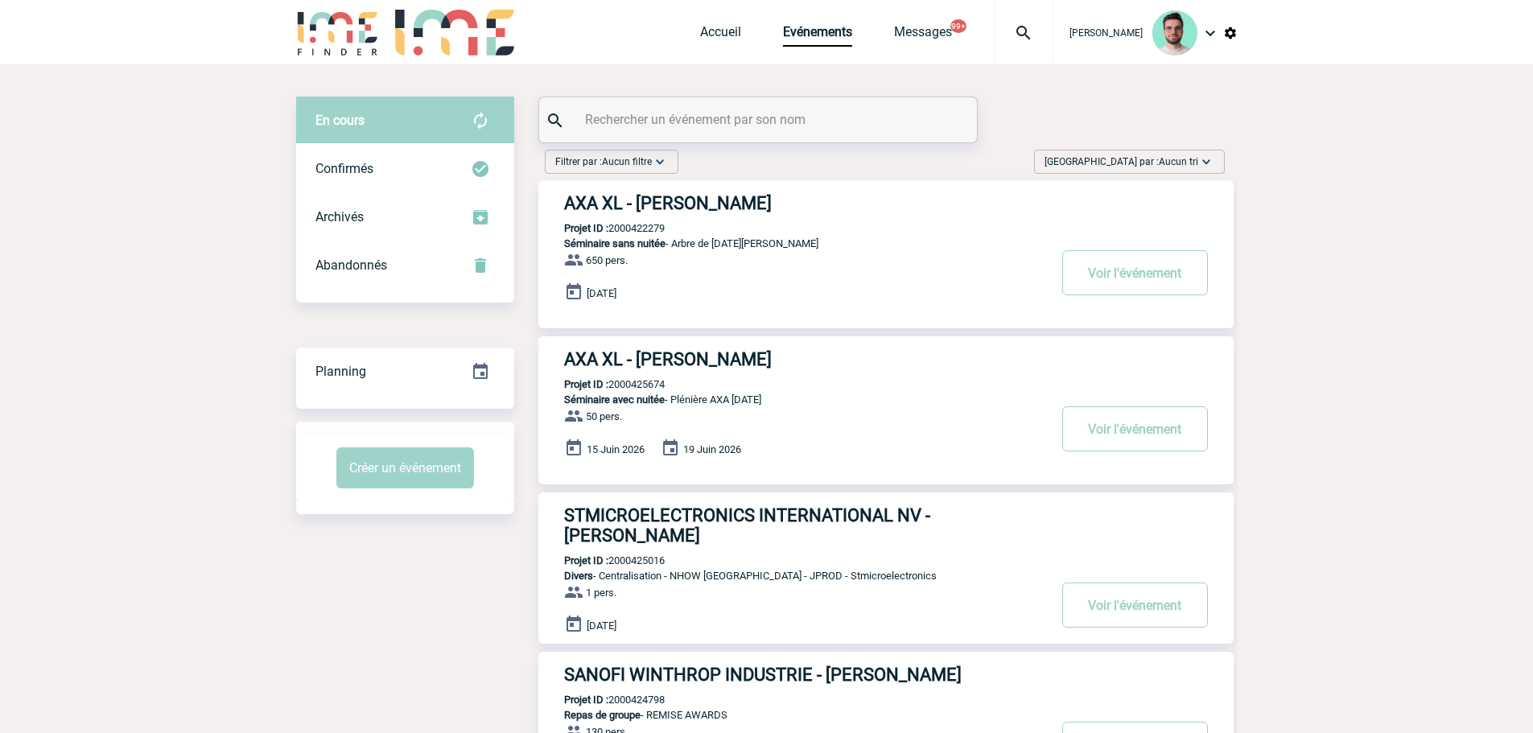
click at [689, 124] on input "text" at bounding box center [760, 119] width 358 height 23
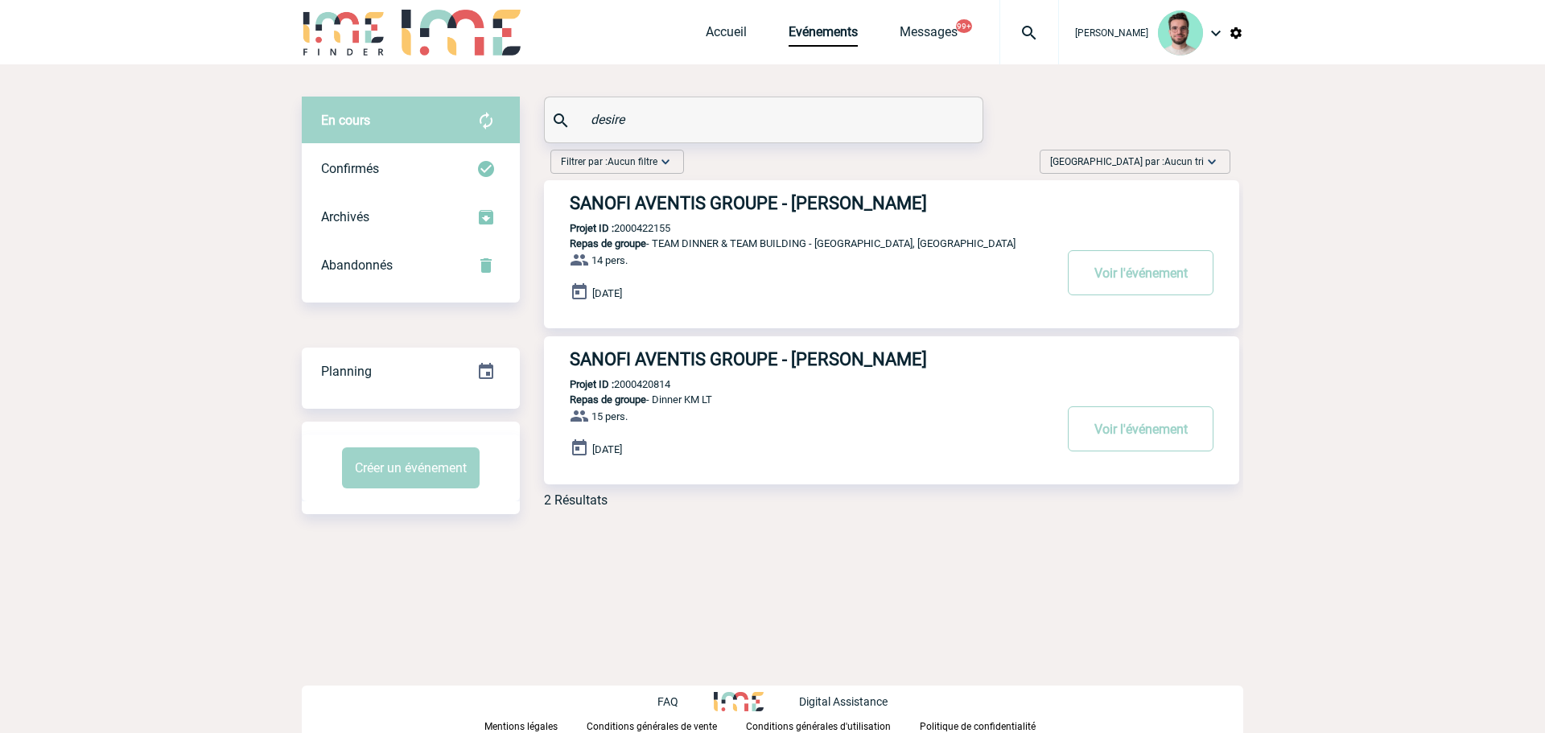
type input "desire"
click at [657, 380] on p "Projet ID : 2000420814" at bounding box center [607, 384] width 126 height 12
click at [638, 229] on p "Projet ID : 2000422155" at bounding box center [607, 228] width 126 height 12
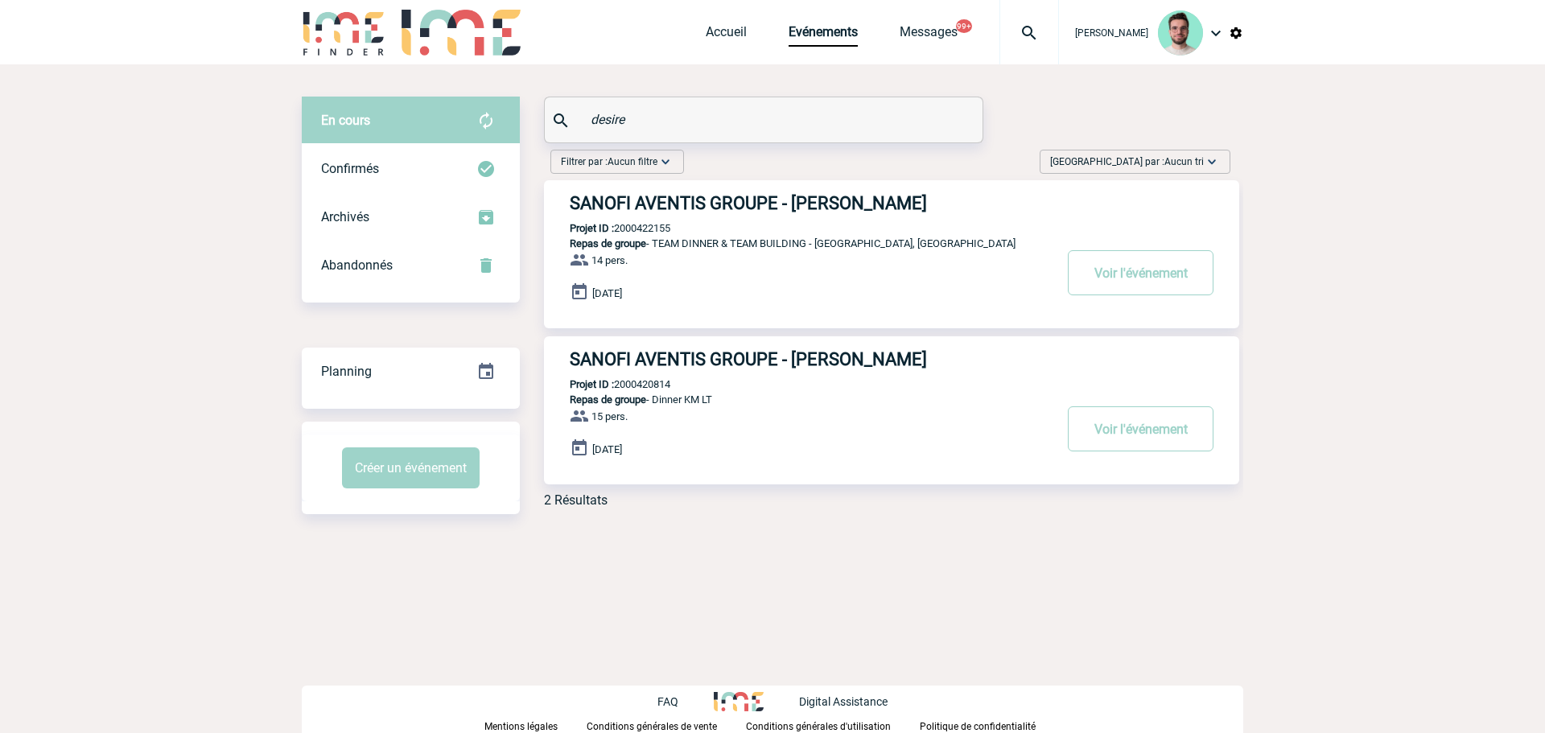
copy p "2000422155"
click at [708, 373] on div "SANOFI AVENTIS GROUPE - [PERSON_NAME] Projet ID : 2000420814 Repas de groupe - …" at bounding box center [891, 410] width 695 height 148
click at [709, 369] on h3 "SANOFI AVENTIS GROUPE - [PERSON_NAME]" at bounding box center [811, 359] width 483 height 20
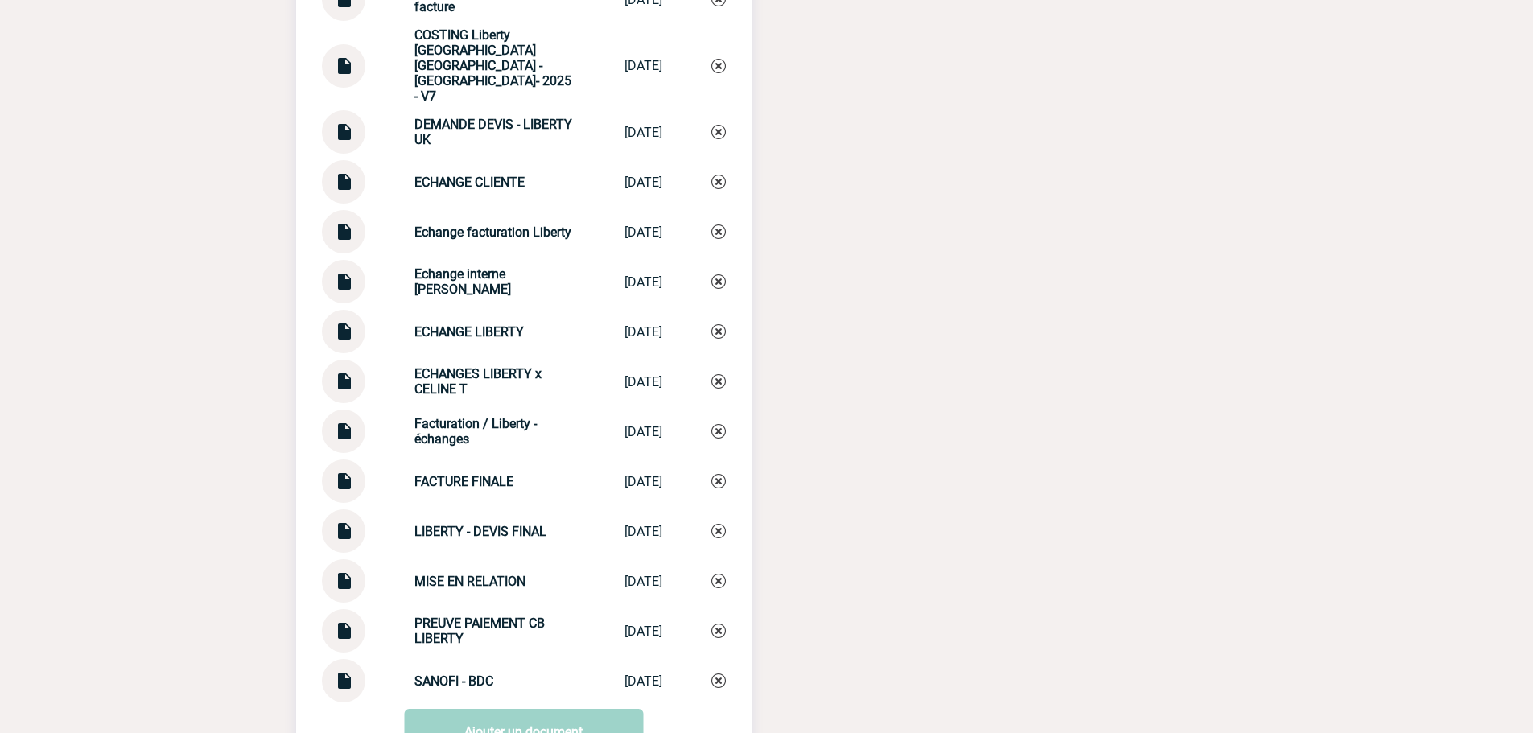
scroll to position [2006, 0]
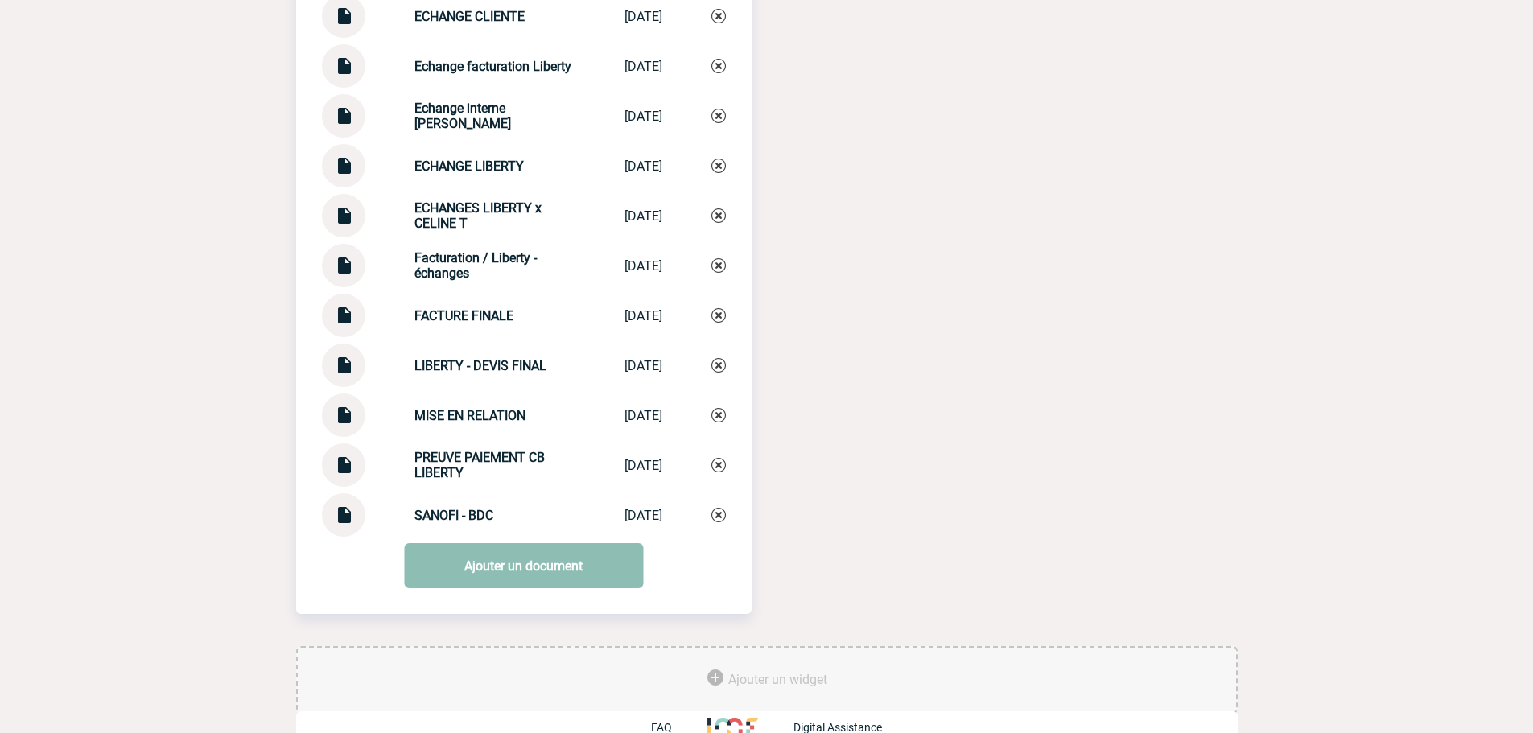
click at [477, 543] on link "Ajouter un document" at bounding box center [523, 565] width 239 height 45
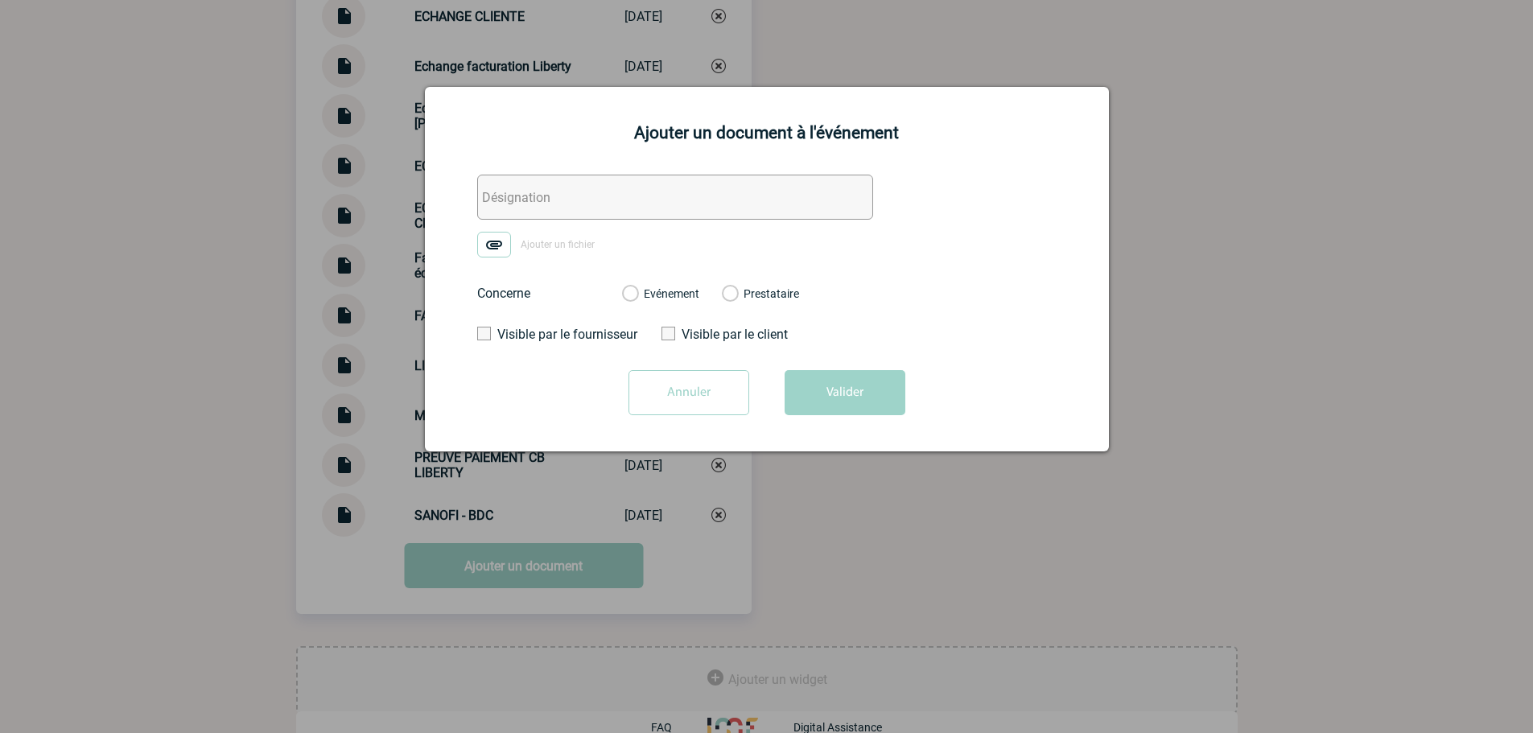
click at [591, 187] on input "text" at bounding box center [675, 197] width 396 height 45
type input "0. DEMANDE VALIDATION FACTURE CLIENTE"
click at [565, 240] on span "Ajouter un fichier" at bounding box center [558, 244] width 74 height 11
click at [0, 0] on input "Ajouter un fichier" at bounding box center [0, 0] width 0 height 0
click at [665, 311] on div "Evénement Prestataire" at bounding box center [710, 294] width 203 height 42
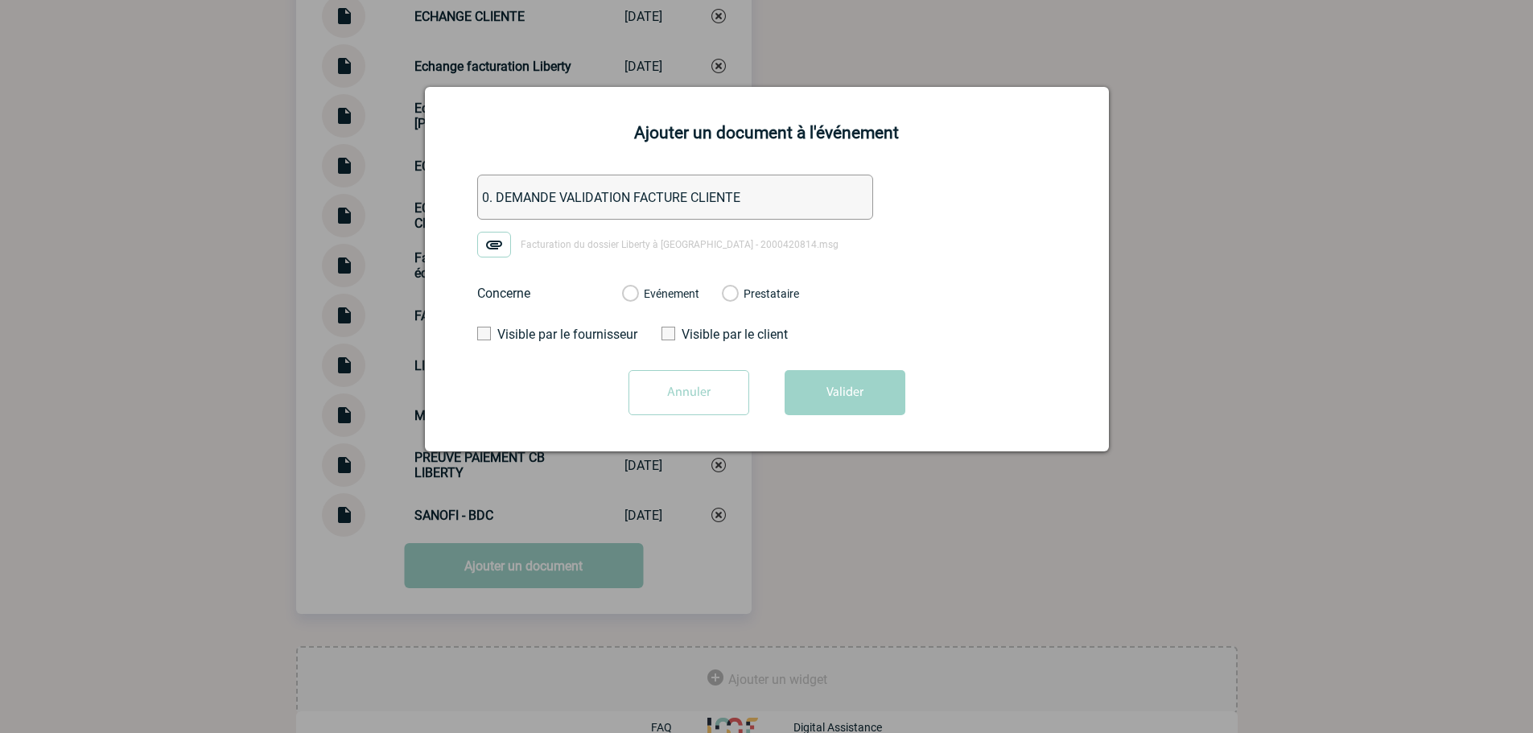
click at [668, 302] on div "Evénement" at bounding box center [660, 294] width 77 height 16
click at [637, 293] on label "Evénement" at bounding box center [629, 294] width 15 height 14
click at [0, 0] on input "Evénement" at bounding box center [0, 0] width 0 height 0
click at [854, 406] on button "Valider" at bounding box center [845, 392] width 121 height 45
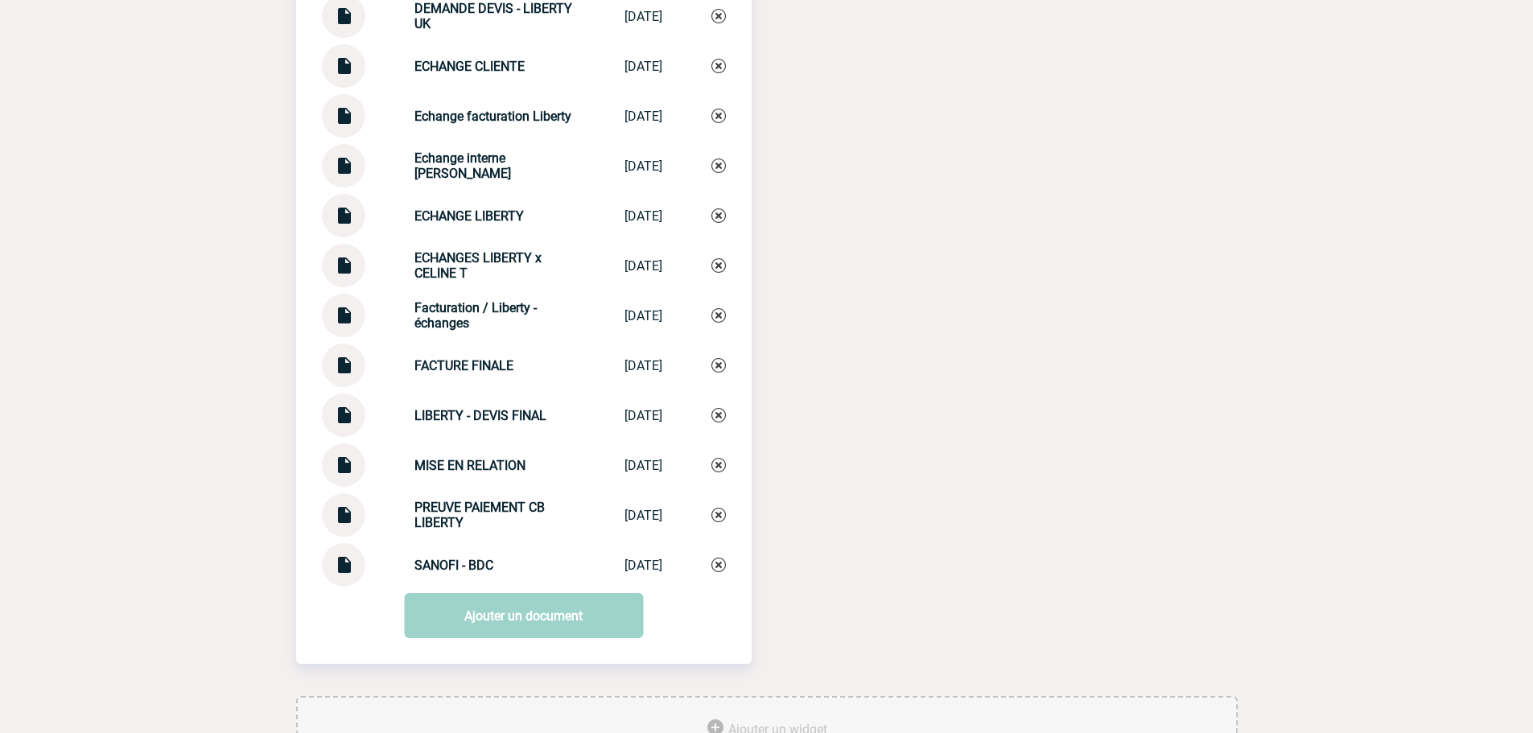
scroll to position [0, 0]
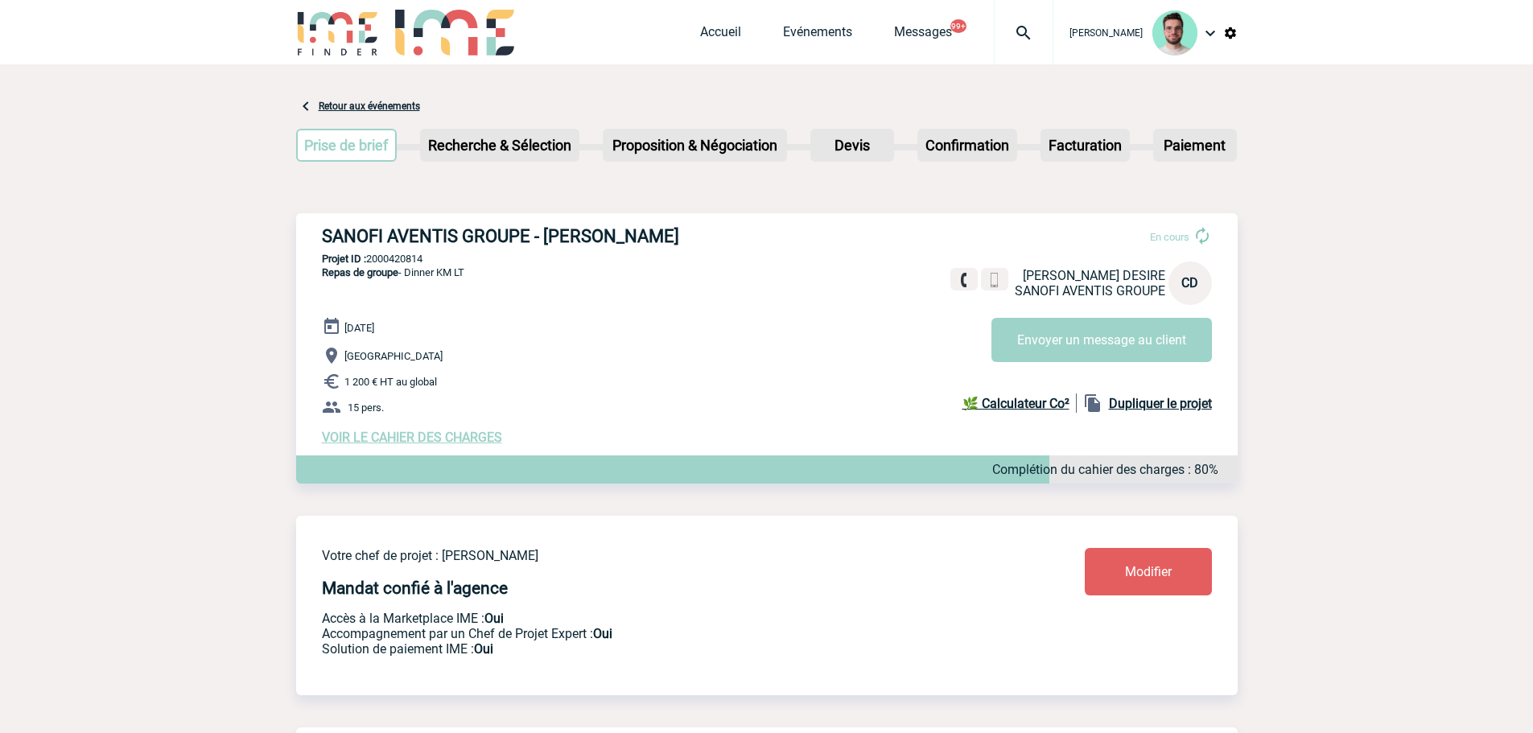
click at [1002, 27] on img at bounding box center [1024, 32] width 58 height 19
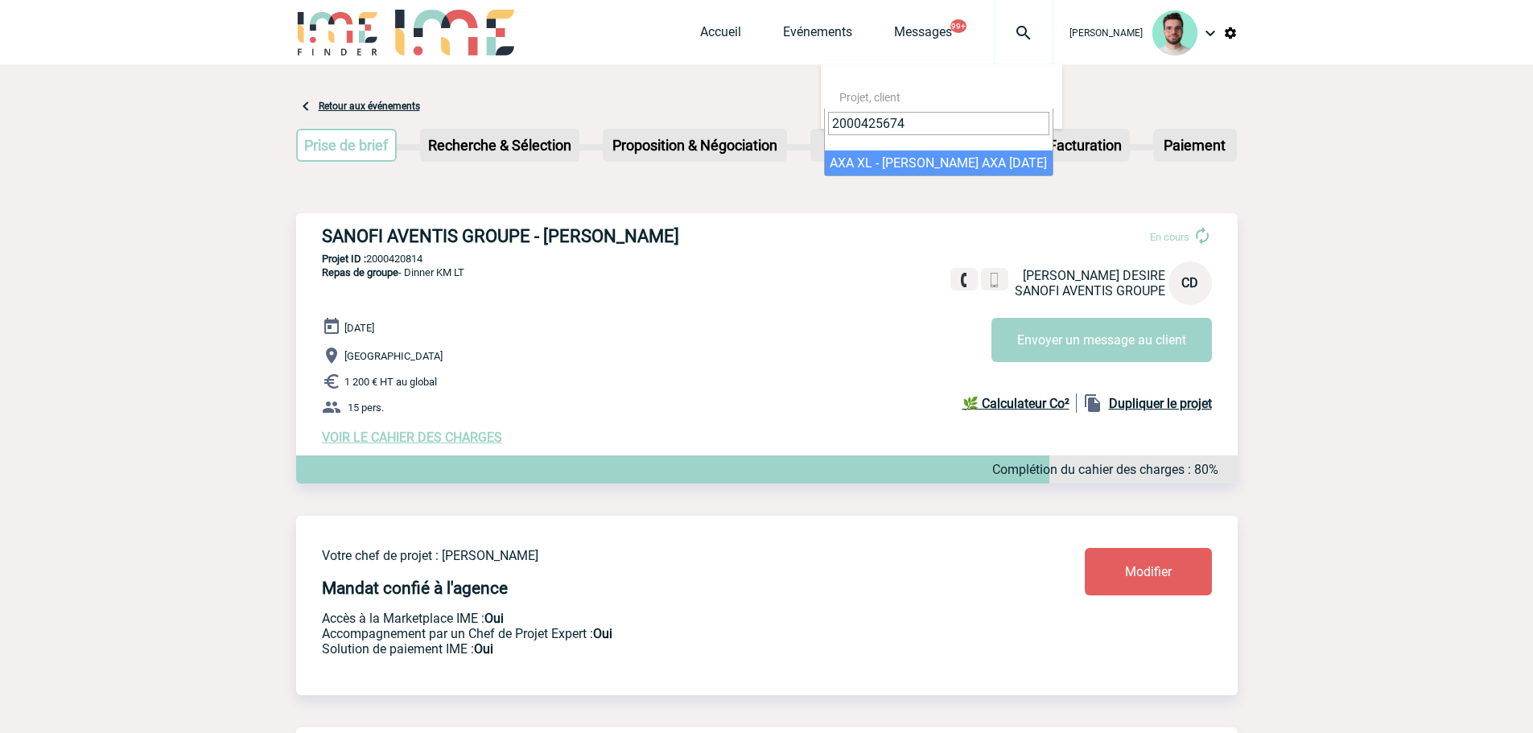
type input "2000425674"
select select "25175"
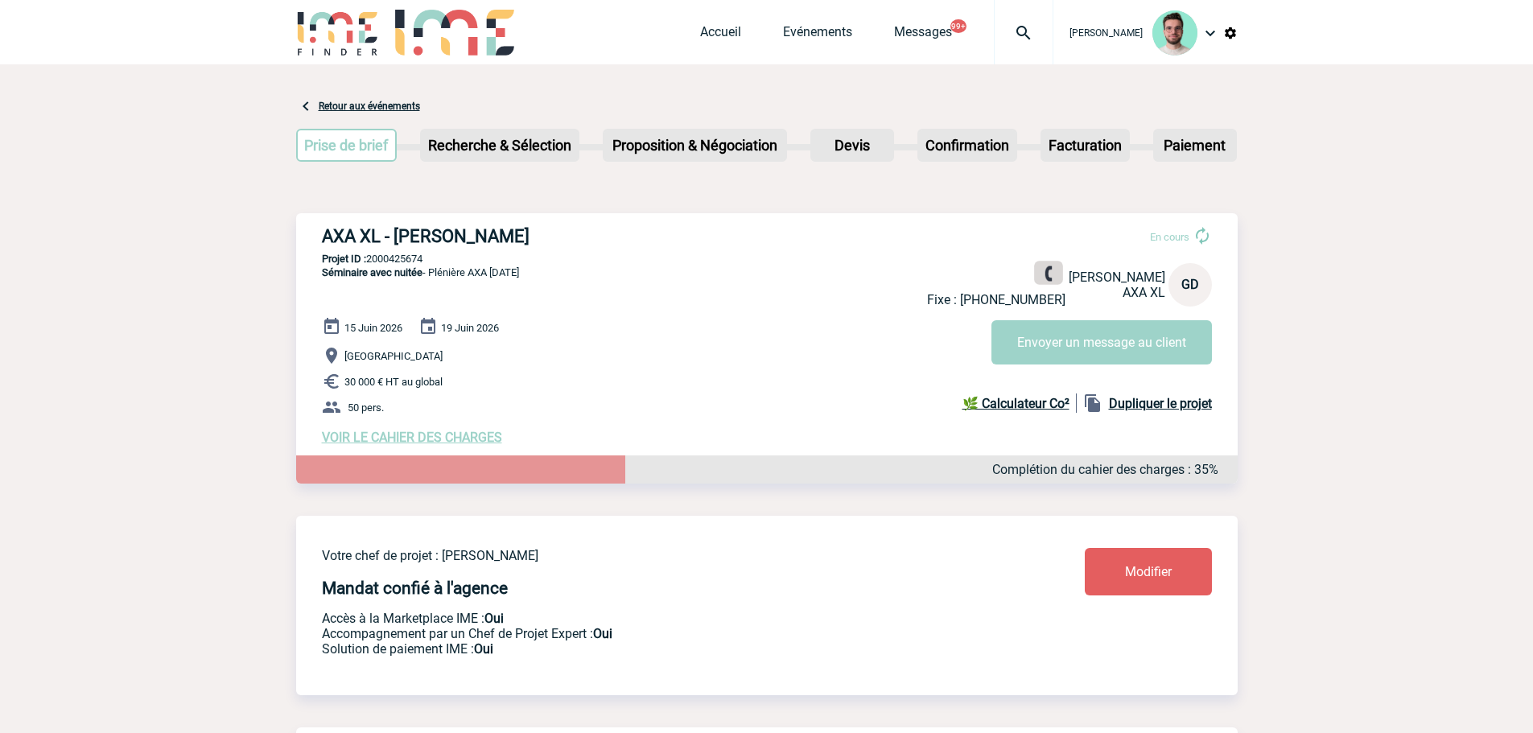
click at [1041, 279] on img at bounding box center [1048, 273] width 15 height 15
drag, startPoint x: 1028, startPoint y: 275, endPoint x: 1017, endPoint y: 275, distance: 11.3
click at [1041, 275] on img at bounding box center [1048, 273] width 15 height 15
drag, startPoint x: 728, startPoint y: 35, endPoint x: 737, endPoint y: 16, distance: 21.3
click at [728, 35] on link "Accueil" at bounding box center [720, 35] width 41 height 23
